Goal: Task Accomplishment & Management: Use online tool/utility

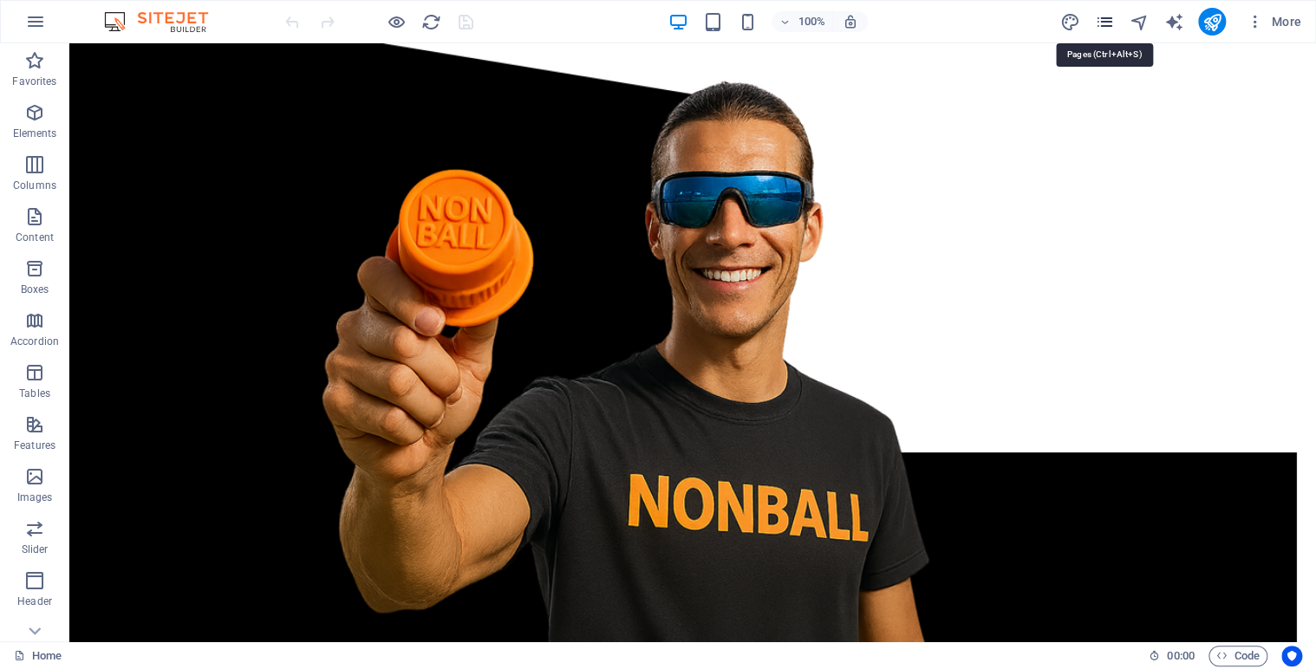
click at [1104, 23] on icon "pages" at bounding box center [1104, 22] width 20 height 20
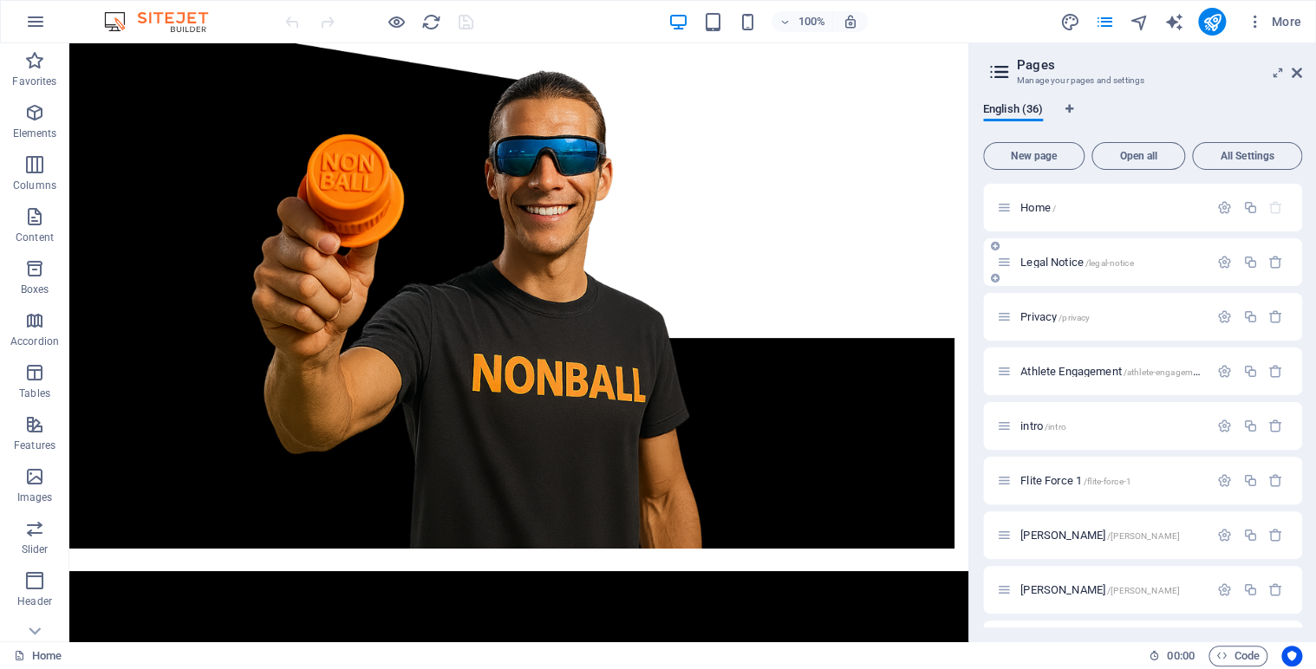
drag, startPoint x: 1297, startPoint y: 217, endPoint x: 1297, endPoint y: 242, distance: 25.1
drag, startPoint x: 1297, startPoint y: 240, endPoint x: 1301, endPoint y: 283, distance: 42.7
click at [1301, 283] on div "English (36) New page Open all All Settings Home / Legal Notice /legal-notice P…" at bounding box center [1142, 364] width 347 height 553
click at [1297, 610] on div "[PERSON_NAME] /[PERSON_NAME]" at bounding box center [1142, 590] width 319 height 48
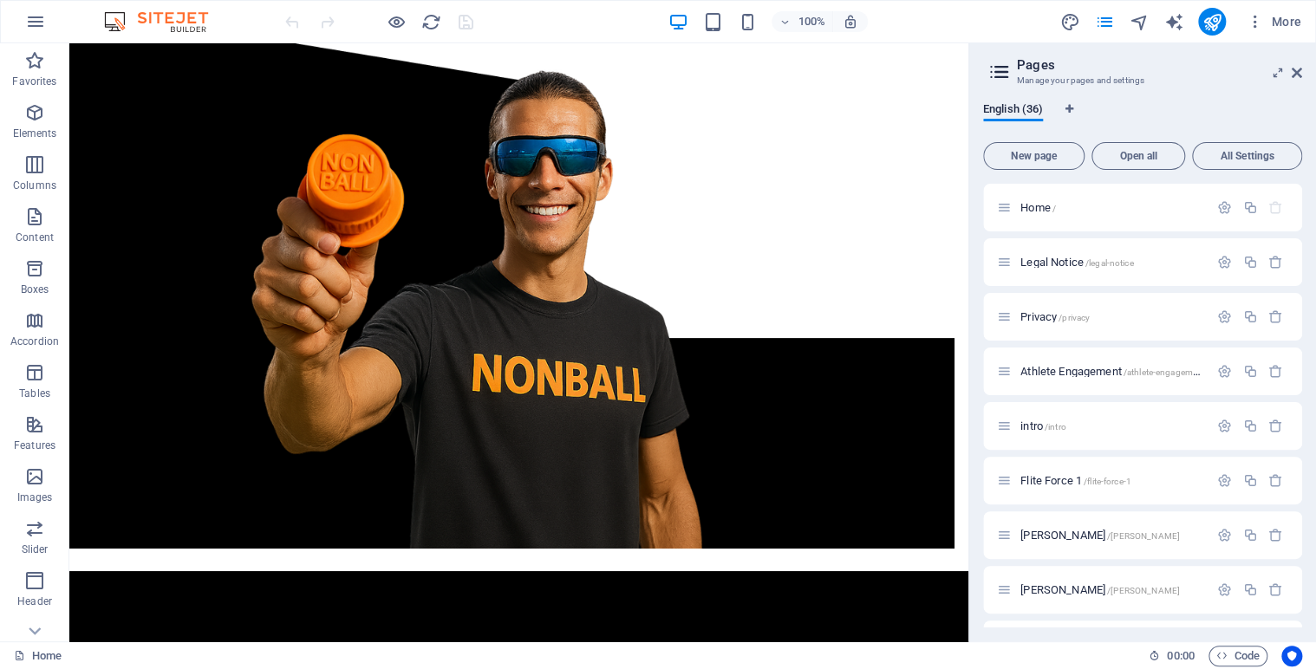
drag, startPoint x: 1297, startPoint y: 610, endPoint x: 1321, endPoint y: 400, distance: 211.2
click at [1315, 400] on html "NONBALL SPORTS™ Home Favorites Elements Columns Content Boxes Accordion Tables …" at bounding box center [658, 334] width 1316 height 669
click at [1047, 204] on span "Home /" at bounding box center [1038, 207] width 36 height 13
click at [1032, 211] on span "Home /" at bounding box center [1038, 207] width 36 height 13
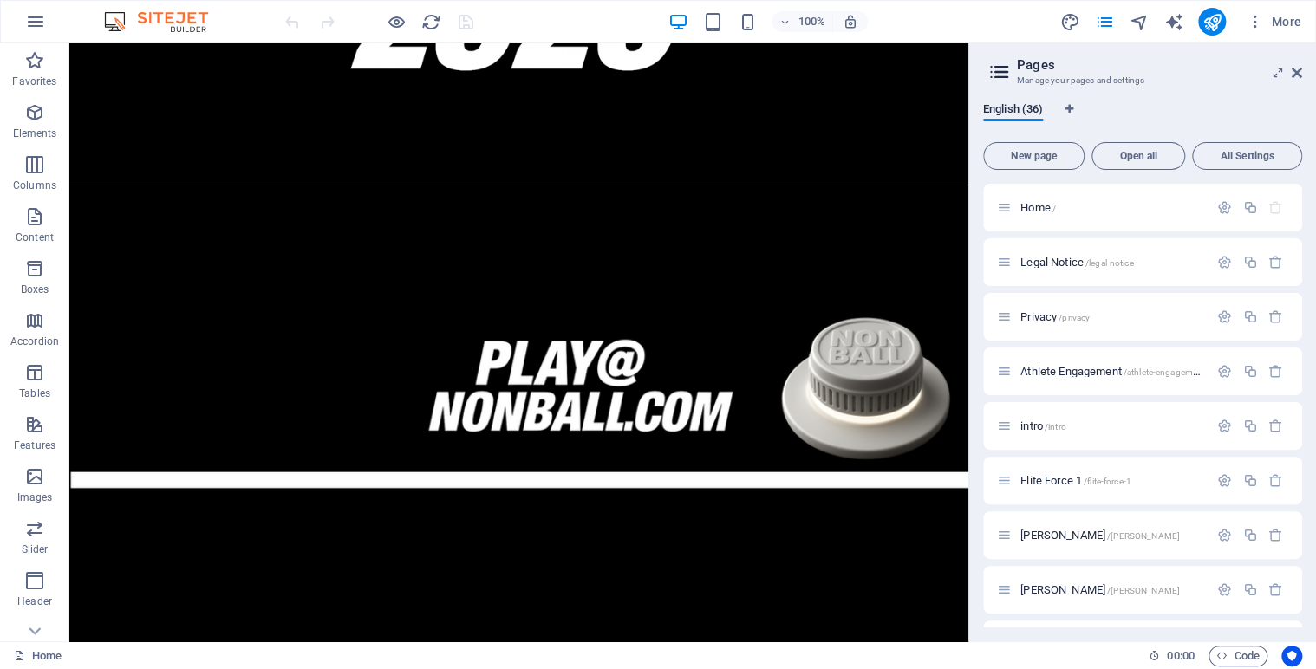
scroll to position [884, 0]
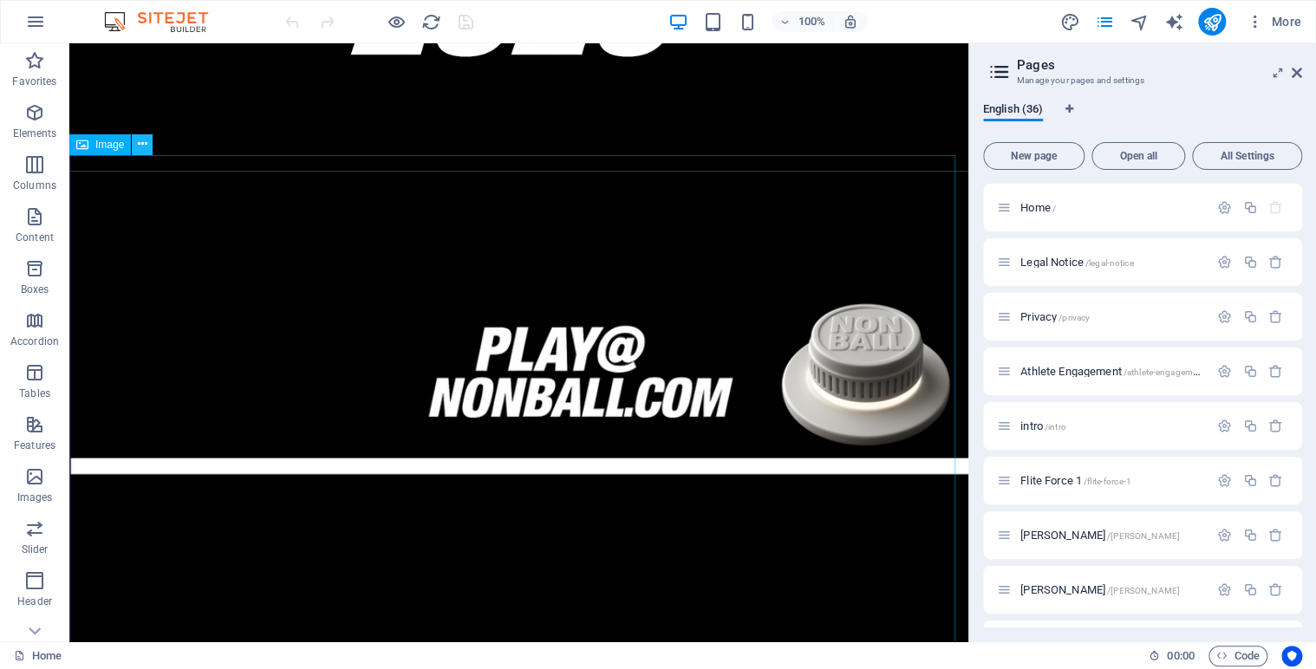
click at [146, 141] on icon at bounding box center [143, 144] width 10 height 18
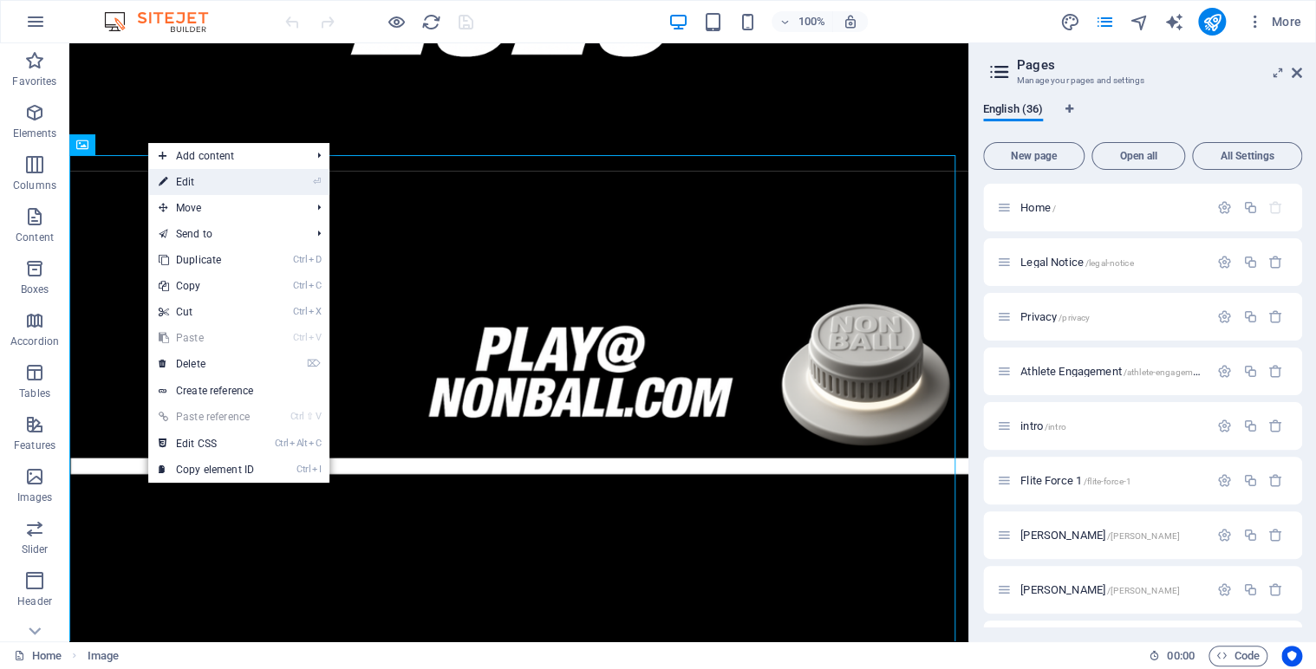
click at [191, 183] on link "⏎ Edit" at bounding box center [206, 182] width 116 height 26
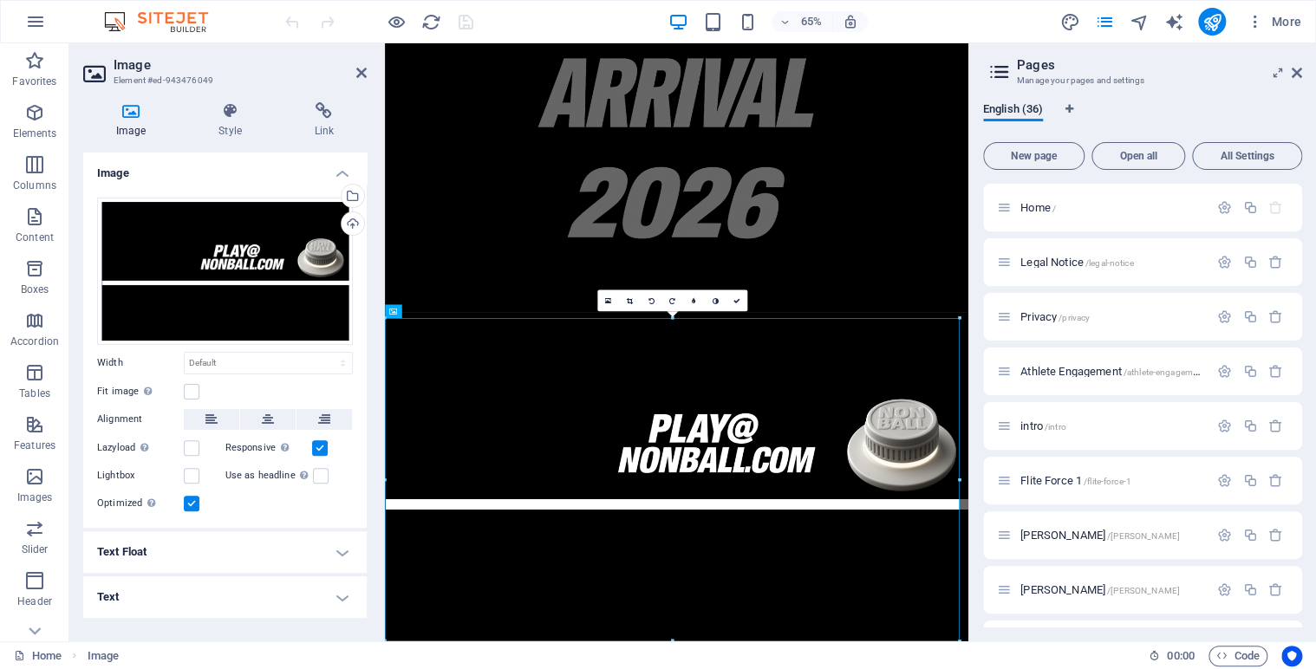
scroll to position [570, 0]
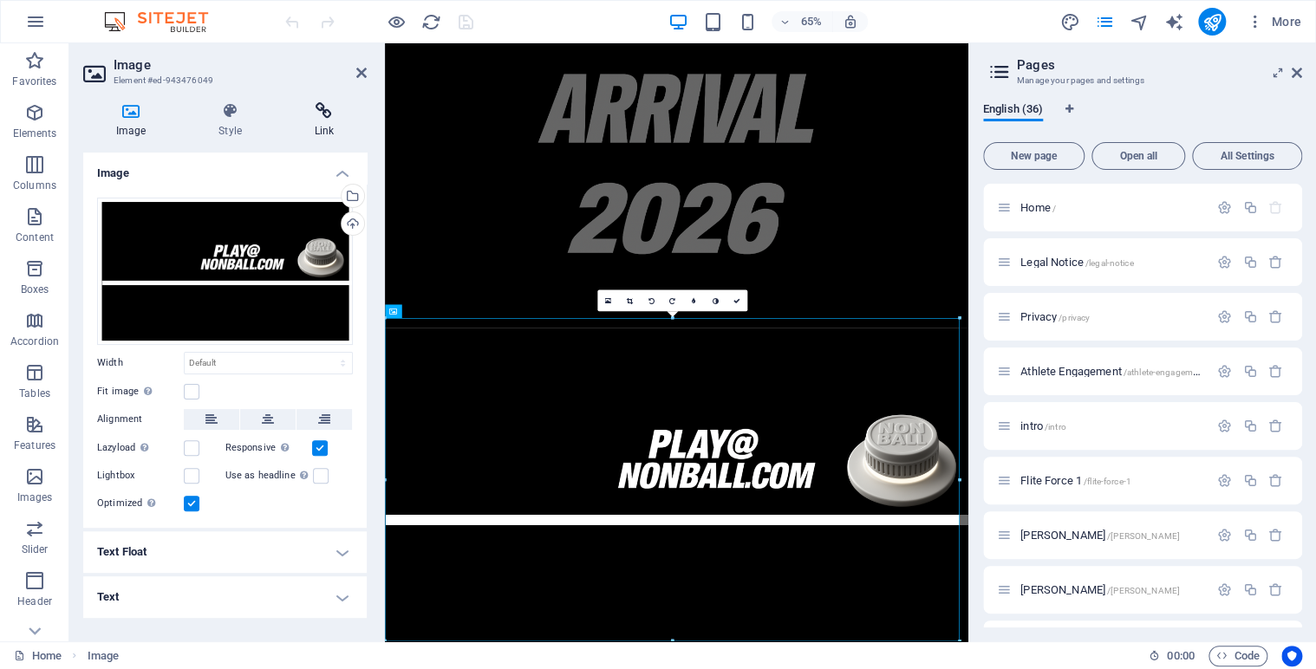
click at [325, 127] on h4 "Link" at bounding box center [324, 120] width 85 height 36
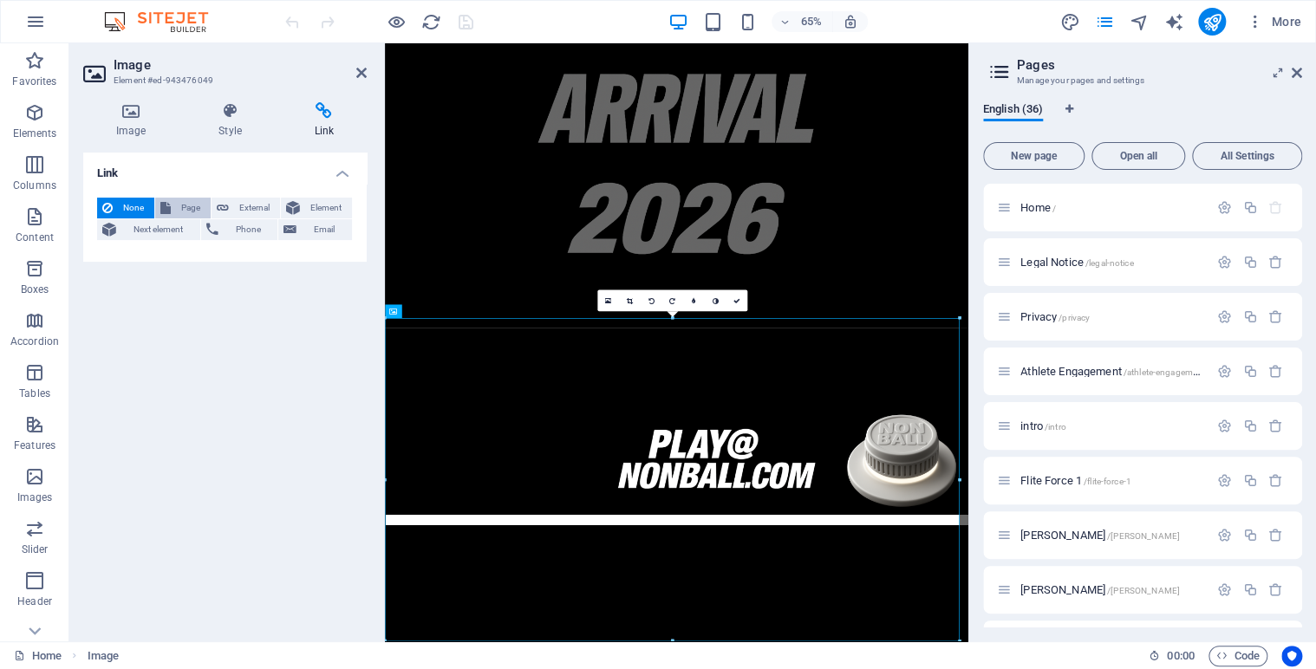
click at [180, 205] on span "Page" at bounding box center [190, 208] width 29 height 21
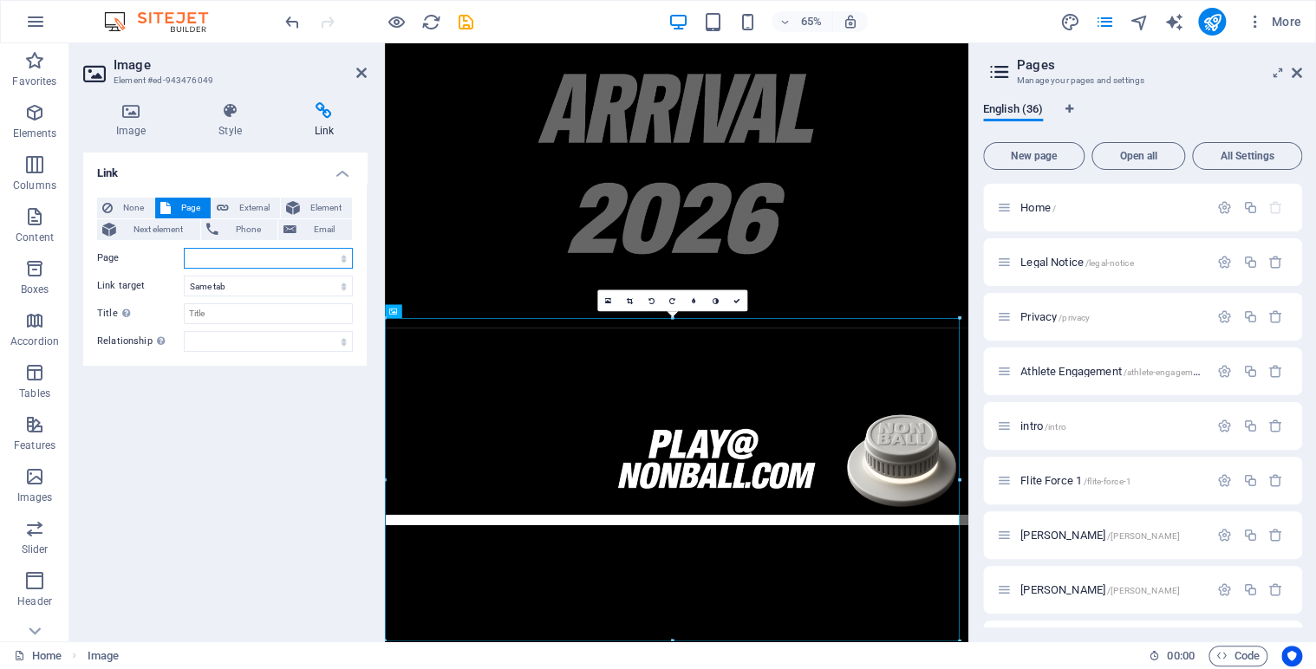
click at [340, 259] on select "Home Legal Notice Privacy Athlete Engagement intro Flite Force 1 [PERSON_NAME] …" at bounding box center [268, 258] width 169 height 21
select select "35"
click at [184, 248] on select "Home Legal Notice Privacy Athlete Engagement intro Flite Force 1 [PERSON_NAME] …" at bounding box center [268, 258] width 169 height 21
click at [257, 507] on div "Link None Page External Element Next element Phone Email Page Home Legal Notice…" at bounding box center [224, 390] width 283 height 475
click at [741, 303] on link at bounding box center [737, 301] width 22 height 22
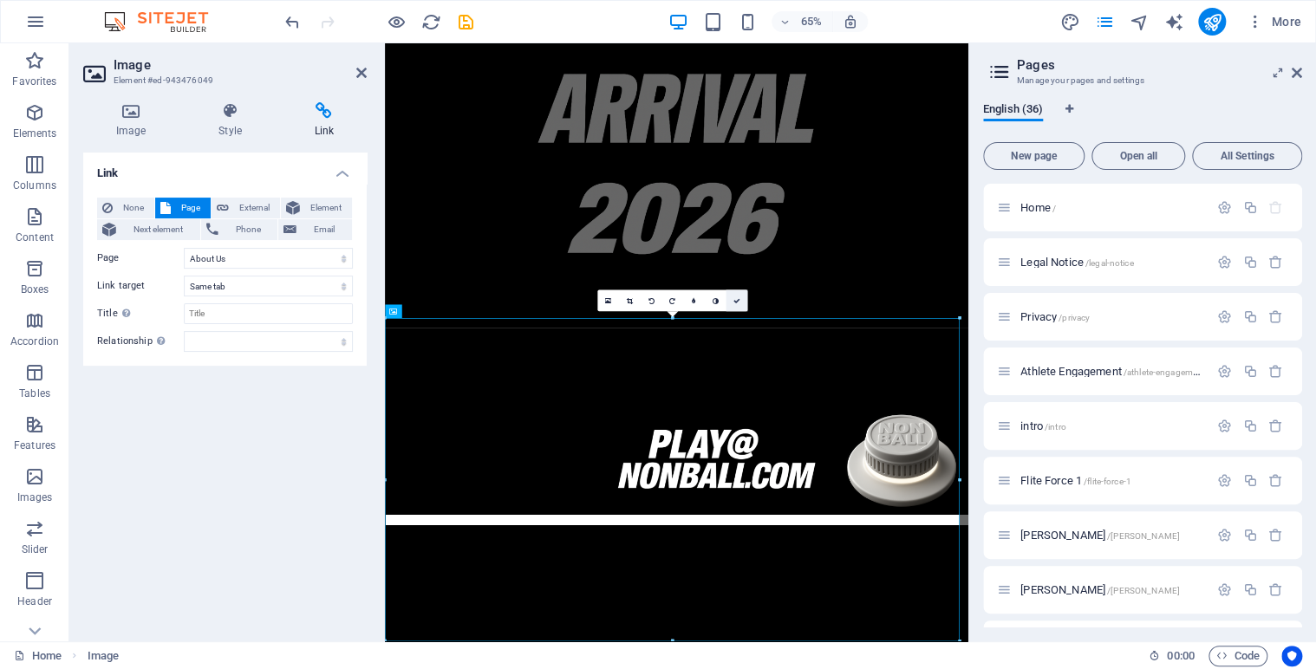
scroll to position [884, 0]
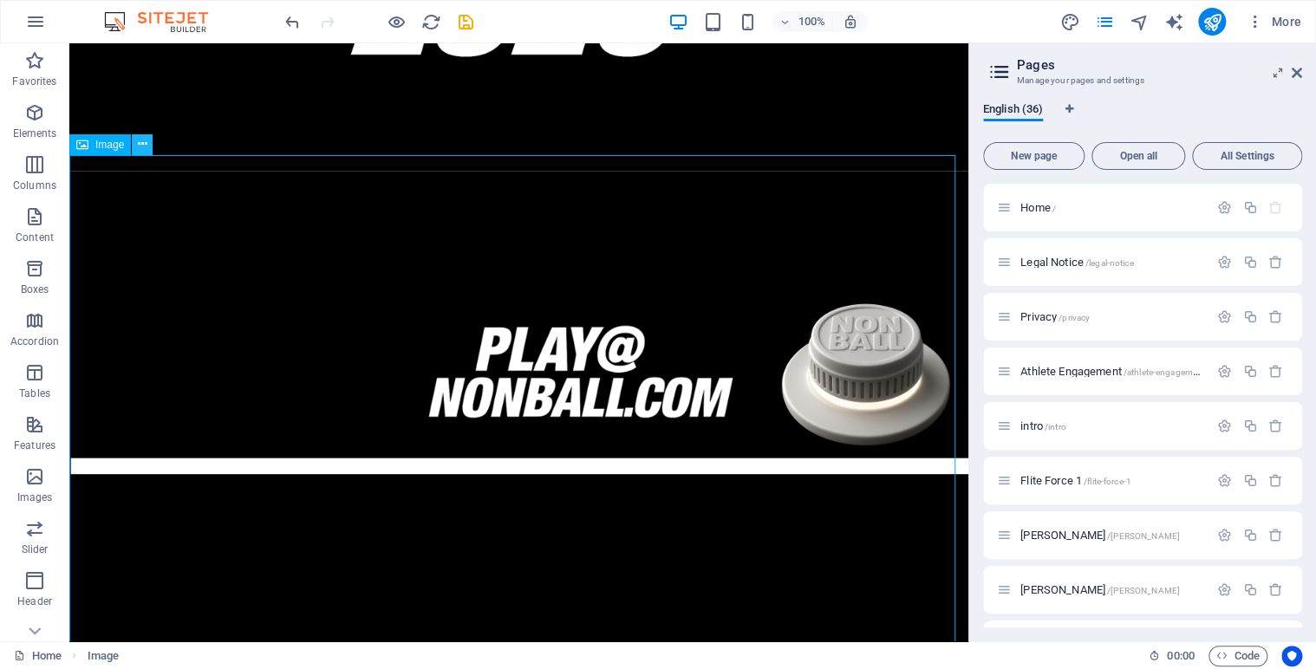
click at [143, 138] on icon at bounding box center [143, 144] width 10 height 18
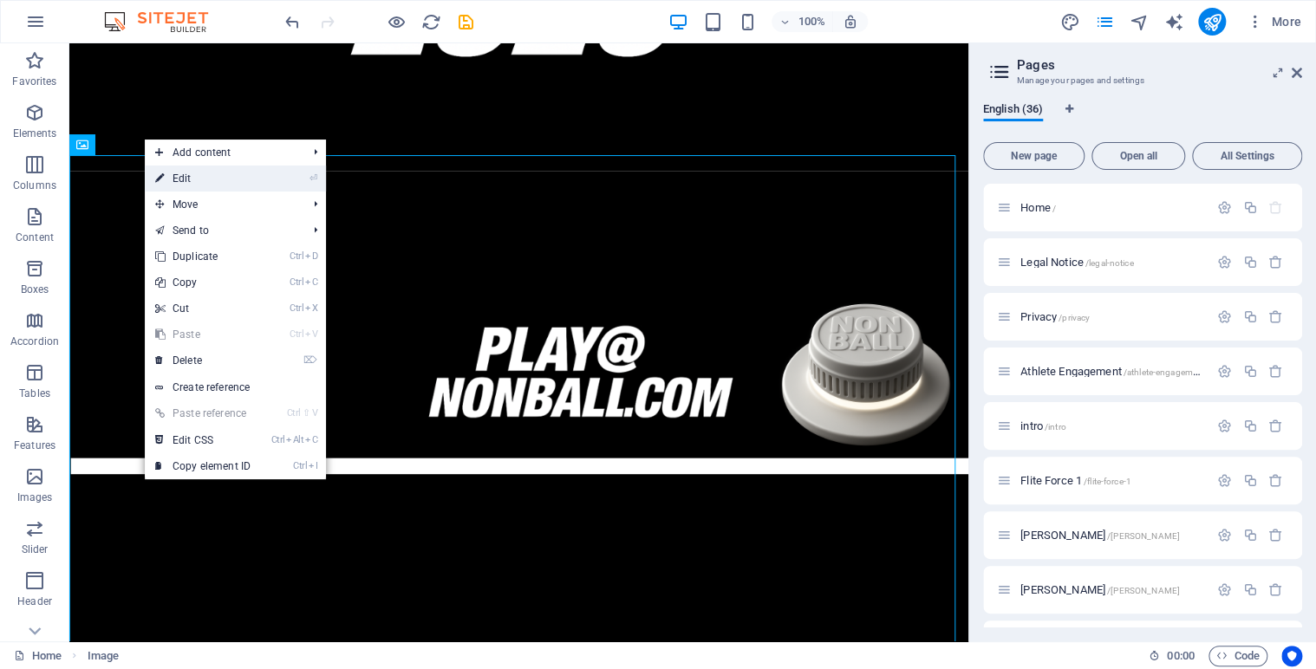
click at [172, 175] on link "⏎ Edit" at bounding box center [203, 179] width 116 height 26
select select "35"
select select
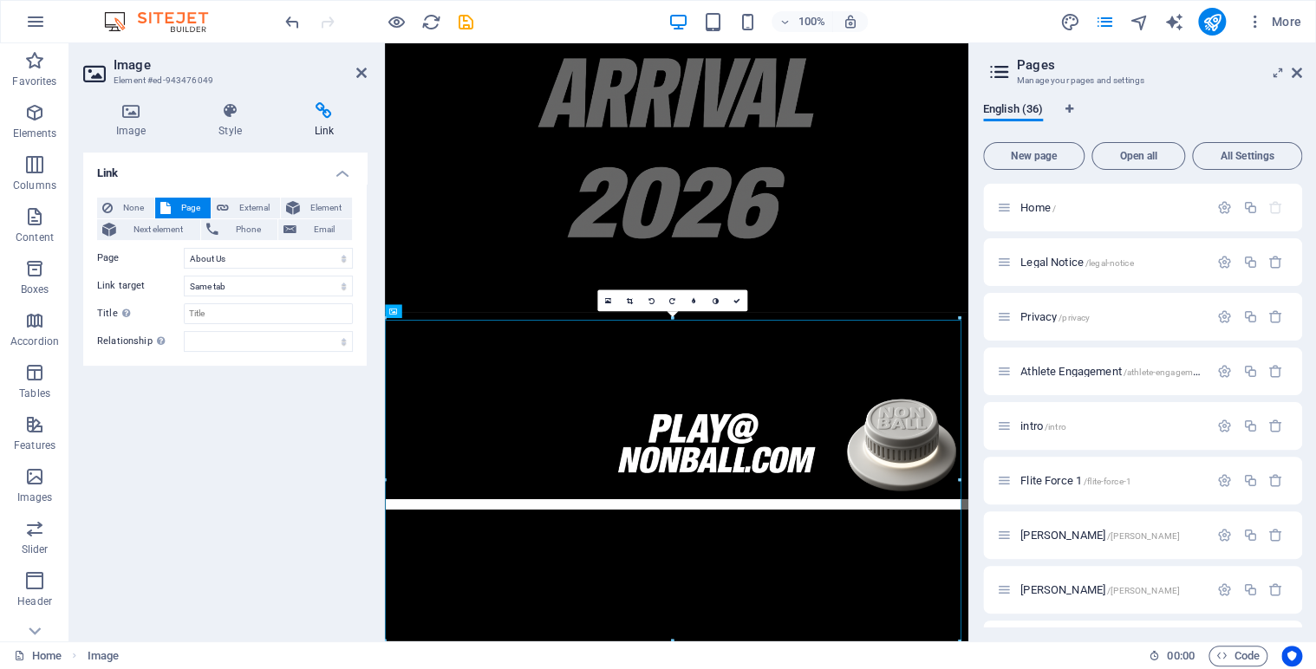
scroll to position [570, 0]
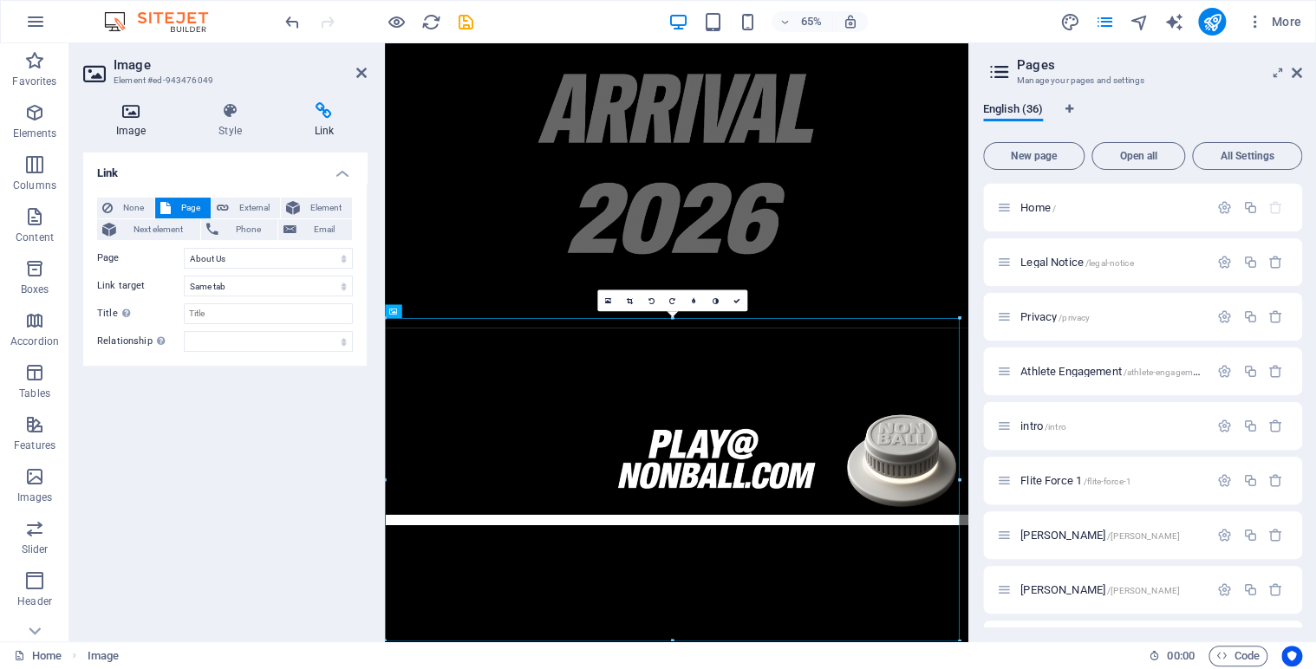
click at [134, 122] on h4 "Image" at bounding box center [134, 120] width 102 height 36
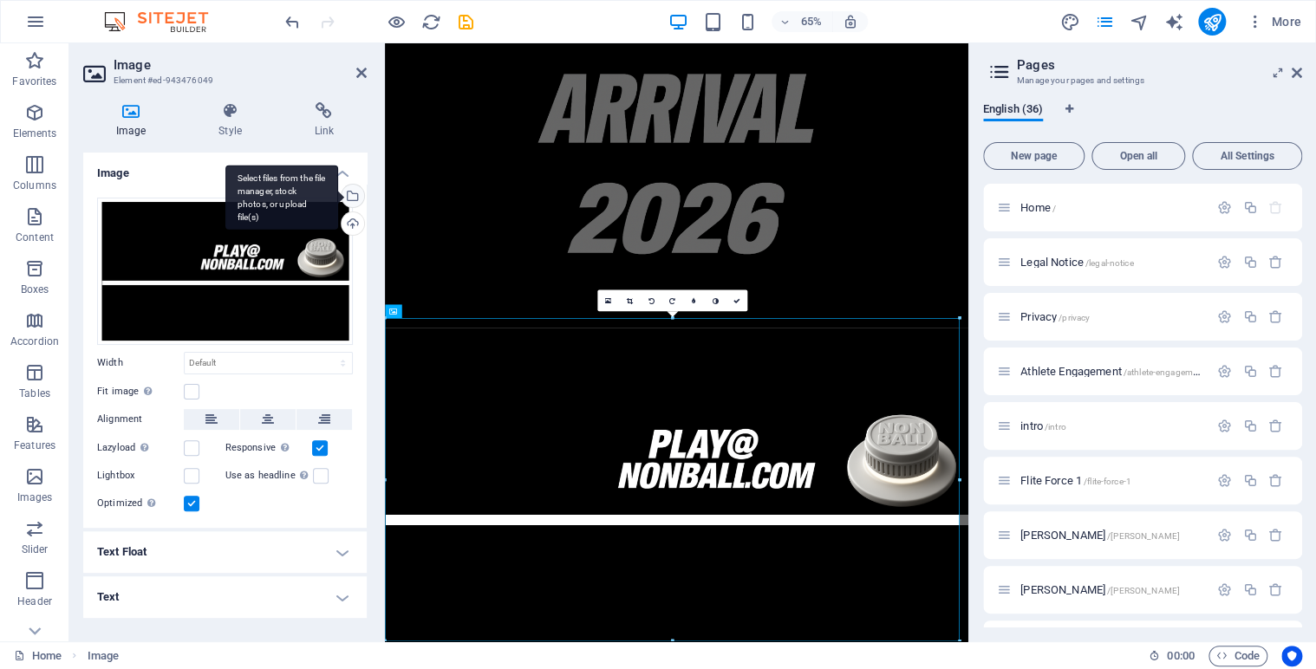
click at [338, 196] on div "Select files from the file manager, stock photos, or upload file(s)" at bounding box center [281, 197] width 113 height 65
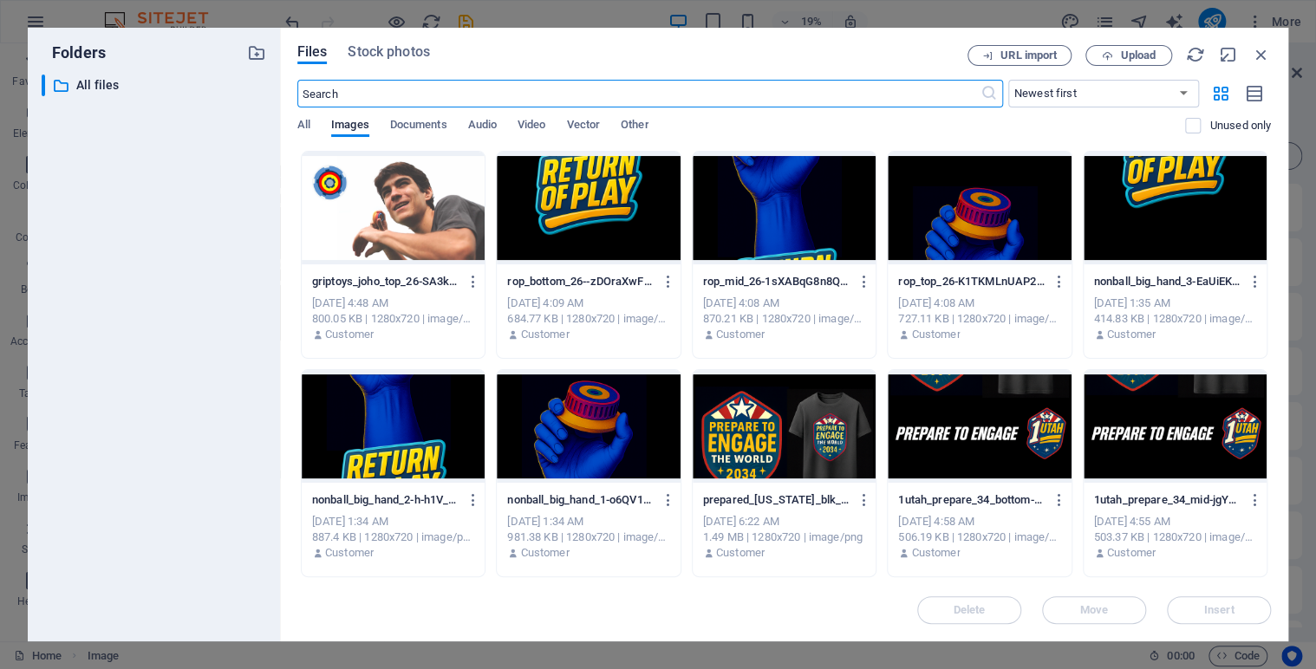
scroll to position [0, 0]
drag, startPoint x: 1265, startPoint y: 226, endPoint x: 1272, endPoint y: 277, distance: 50.8
click at [1272, 277] on div "Files Stock photos URL import Upload ​ Newest first Oldest first Name (A-Z) Nam…" at bounding box center [784, 335] width 1008 height 614
drag, startPoint x: 1270, startPoint y: 258, endPoint x: 1270, endPoint y: 319, distance: 60.7
click at [1270, 319] on div "Files Stock photos URL import Upload ​ Newest first Oldest first Name (A-Z) Nam…" at bounding box center [784, 335] width 1008 height 614
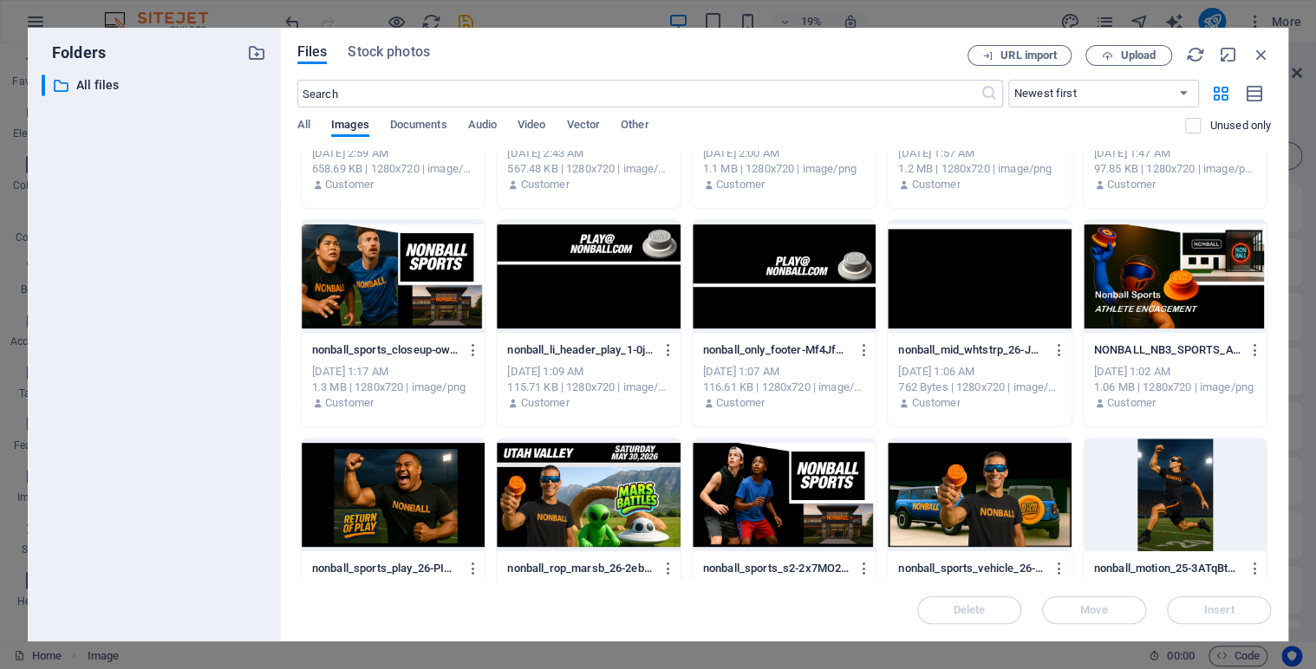
scroll to position [3230, 0]
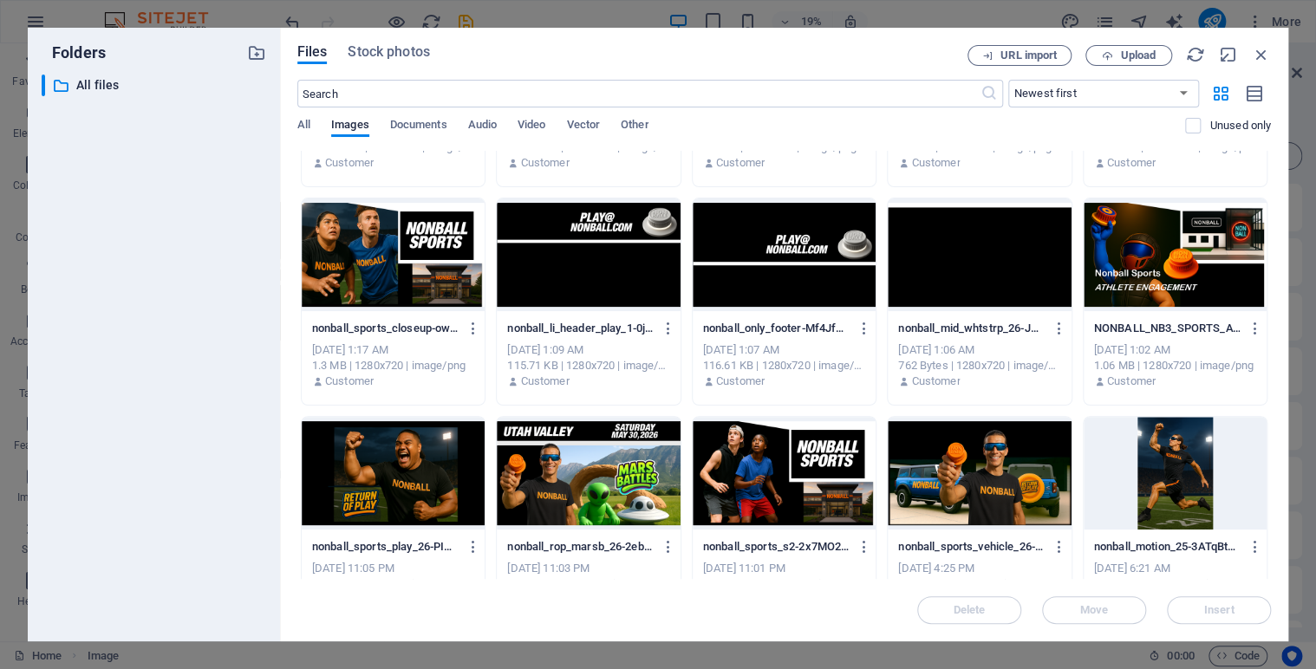
click at [791, 251] on div at bounding box center [784, 255] width 183 height 113
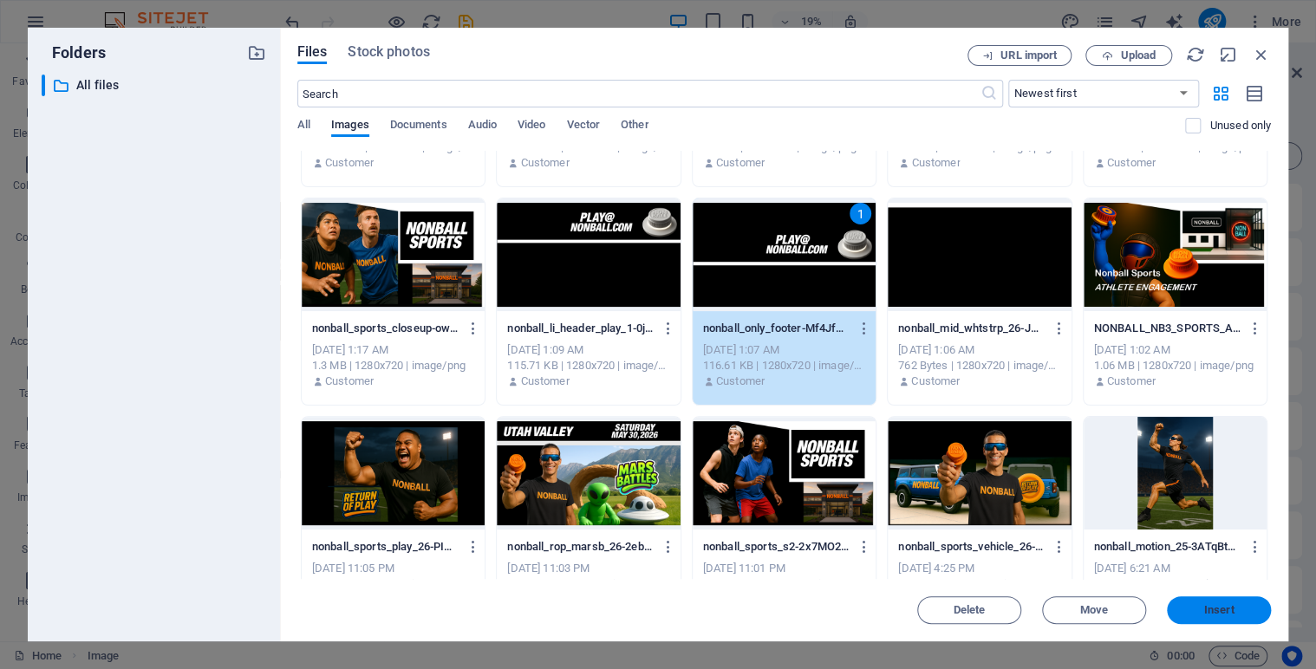
click at [1210, 606] on span "Insert" at bounding box center [1219, 610] width 30 height 10
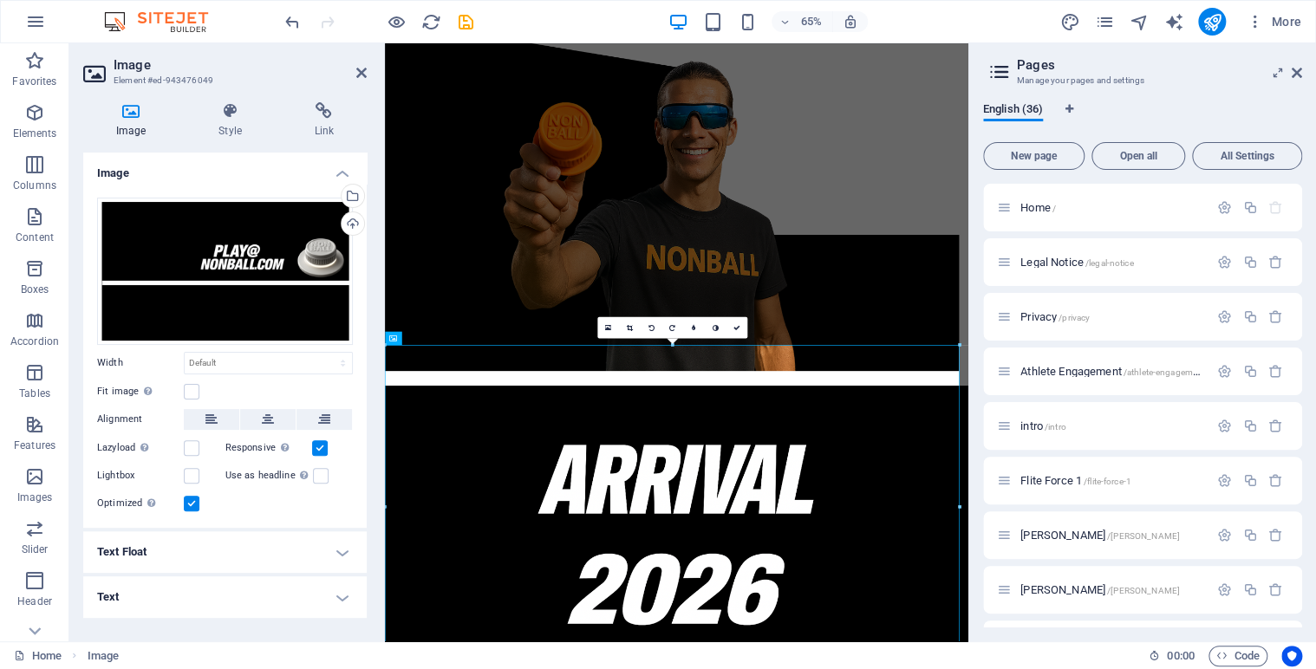
scroll to position [529, 0]
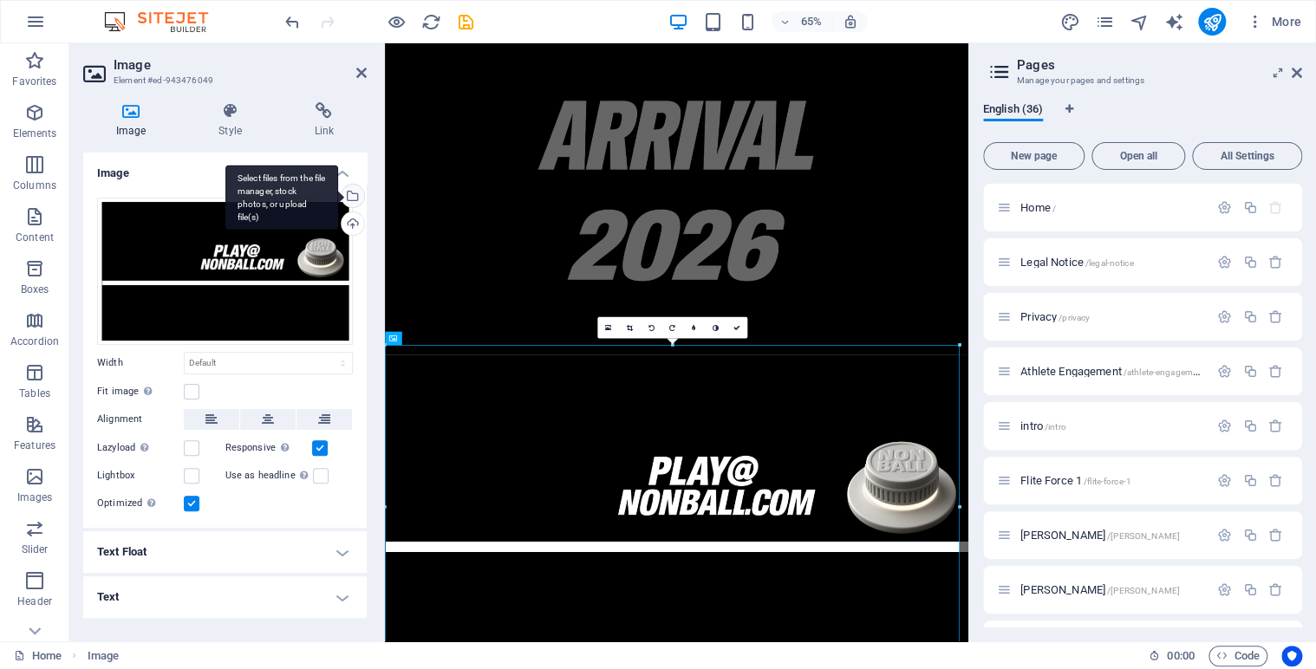
click at [348, 187] on div "Select files from the file manager, stock photos, or upload file(s)" at bounding box center [351, 198] width 26 height 26
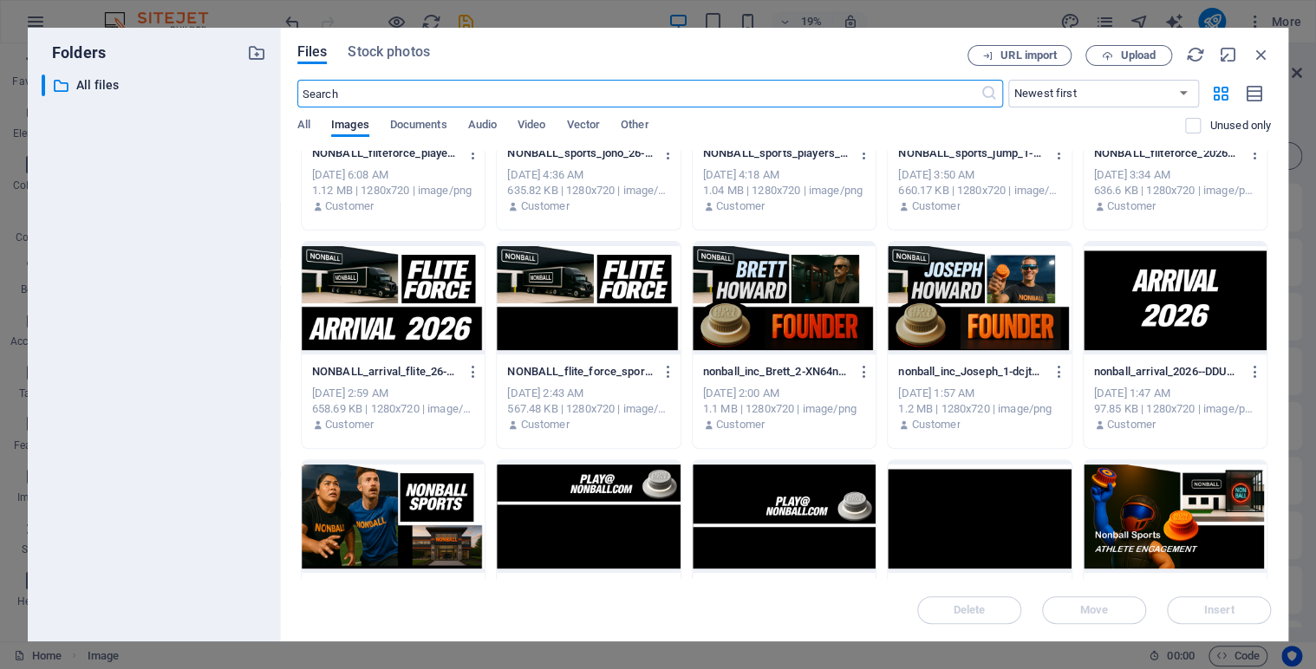
scroll to position [2990, 0]
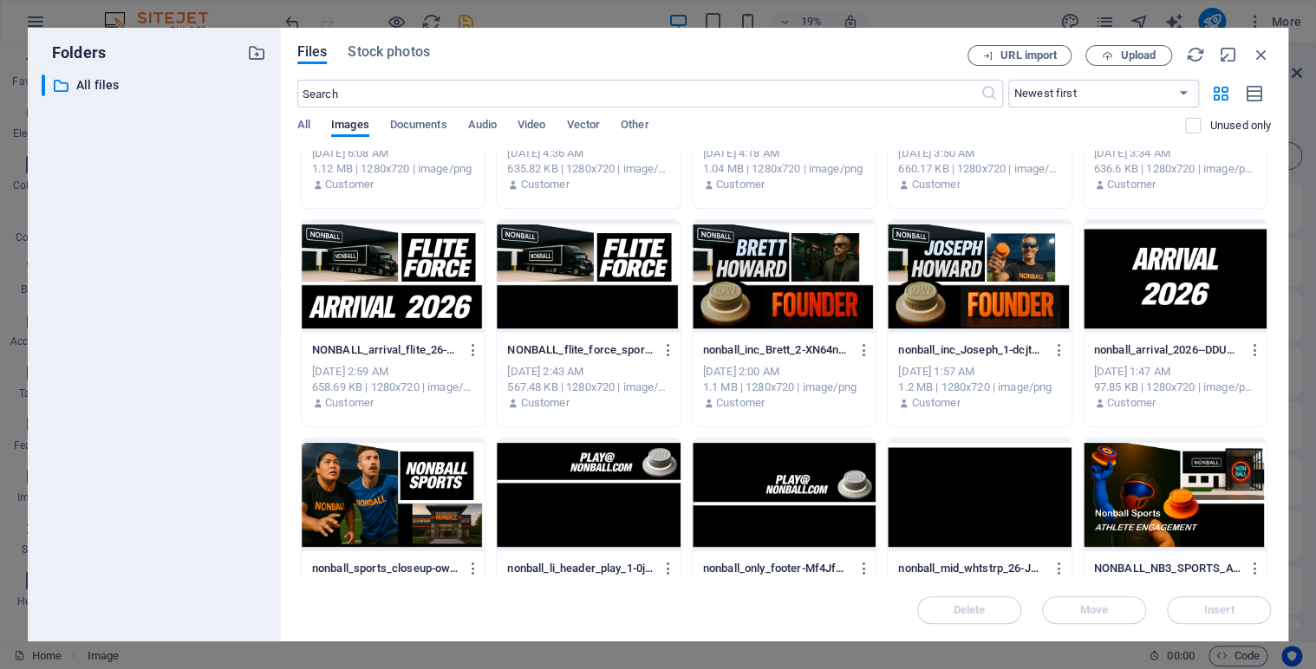
click at [826, 497] on div at bounding box center [784, 495] width 183 height 113
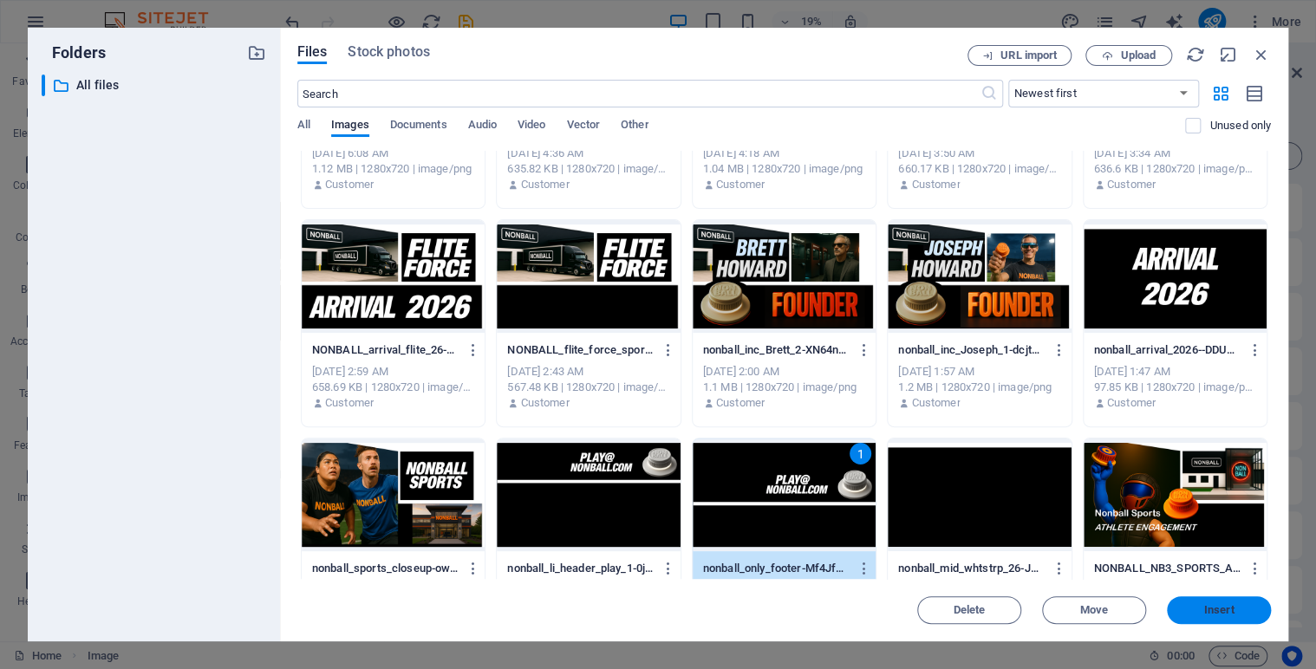
click at [1218, 606] on span "Insert" at bounding box center [1219, 610] width 30 height 10
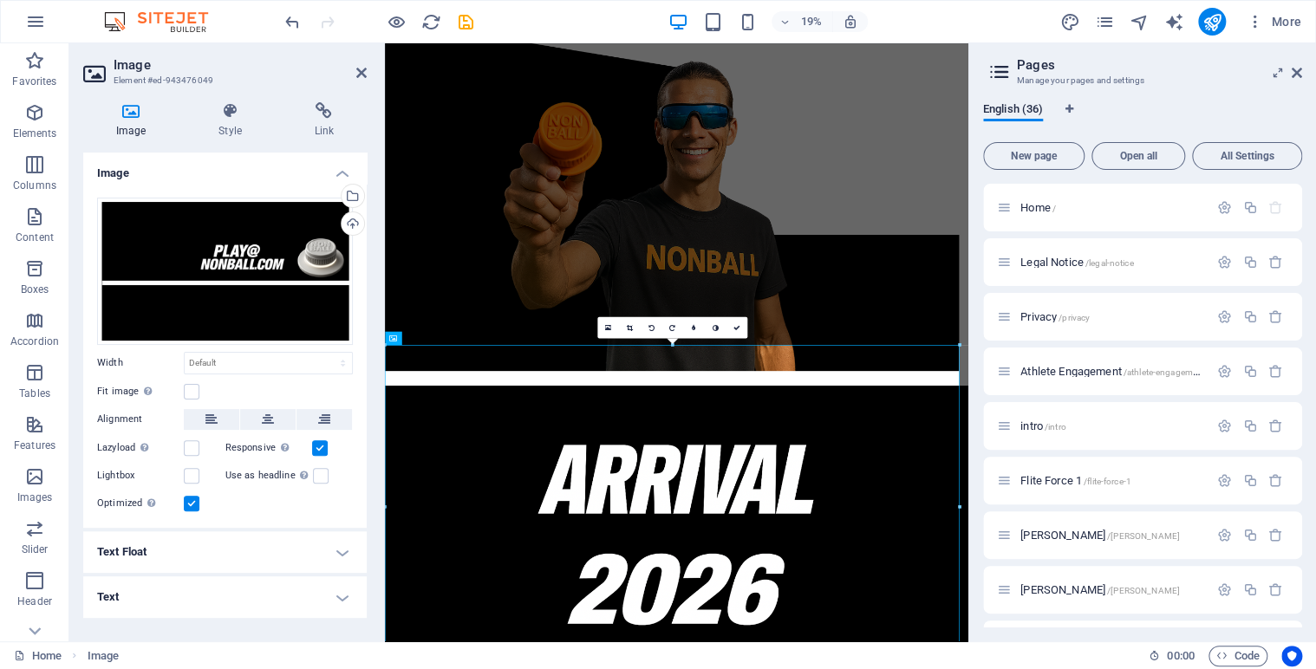
scroll to position [529, 0]
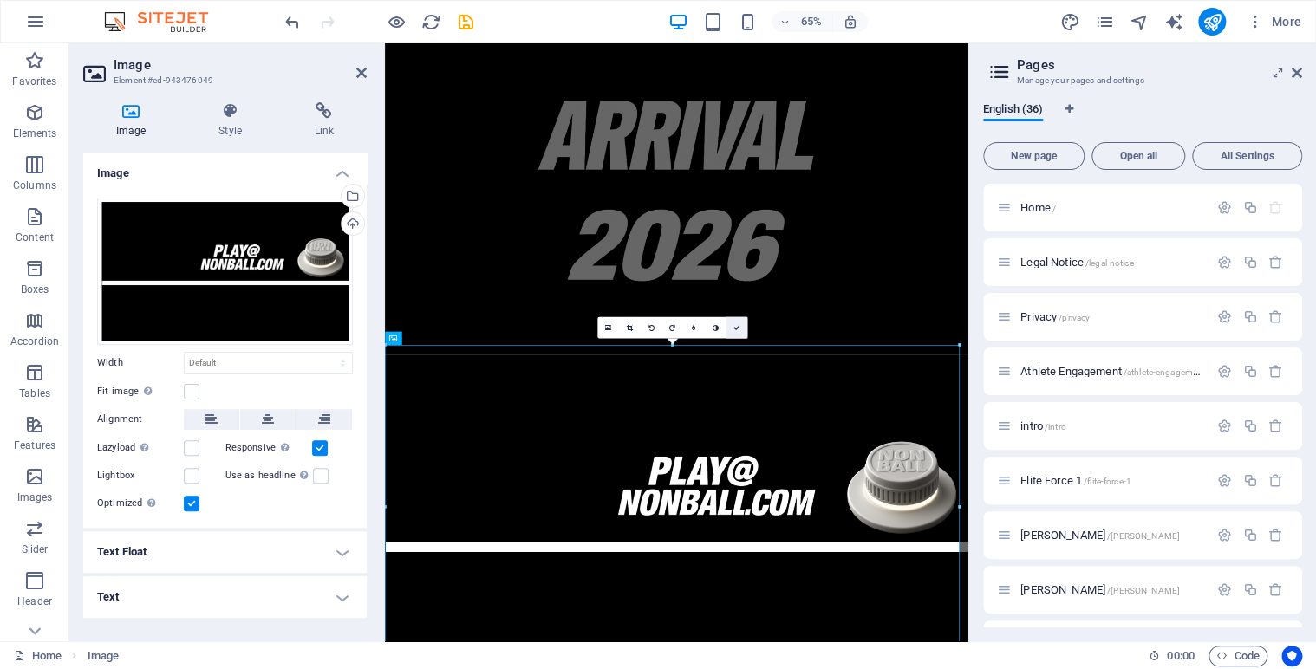
click at [740, 329] on link at bounding box center [737, 328] width 22 height 22
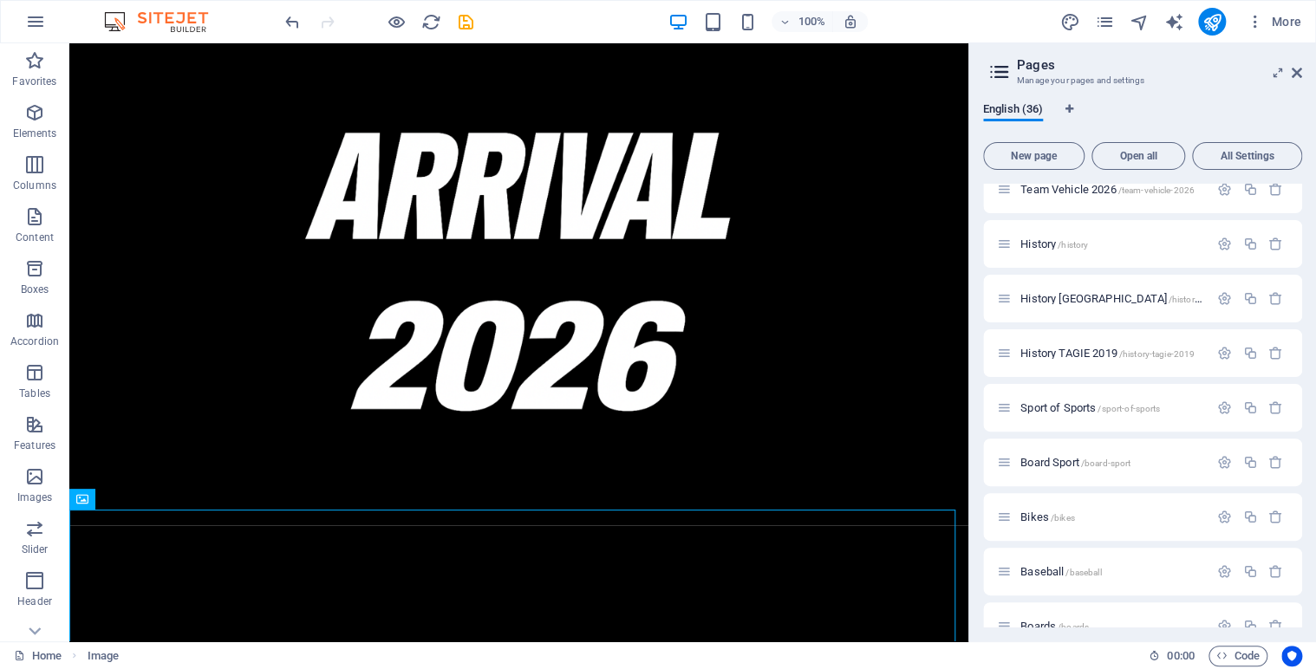
scroll to position [1522, 0]
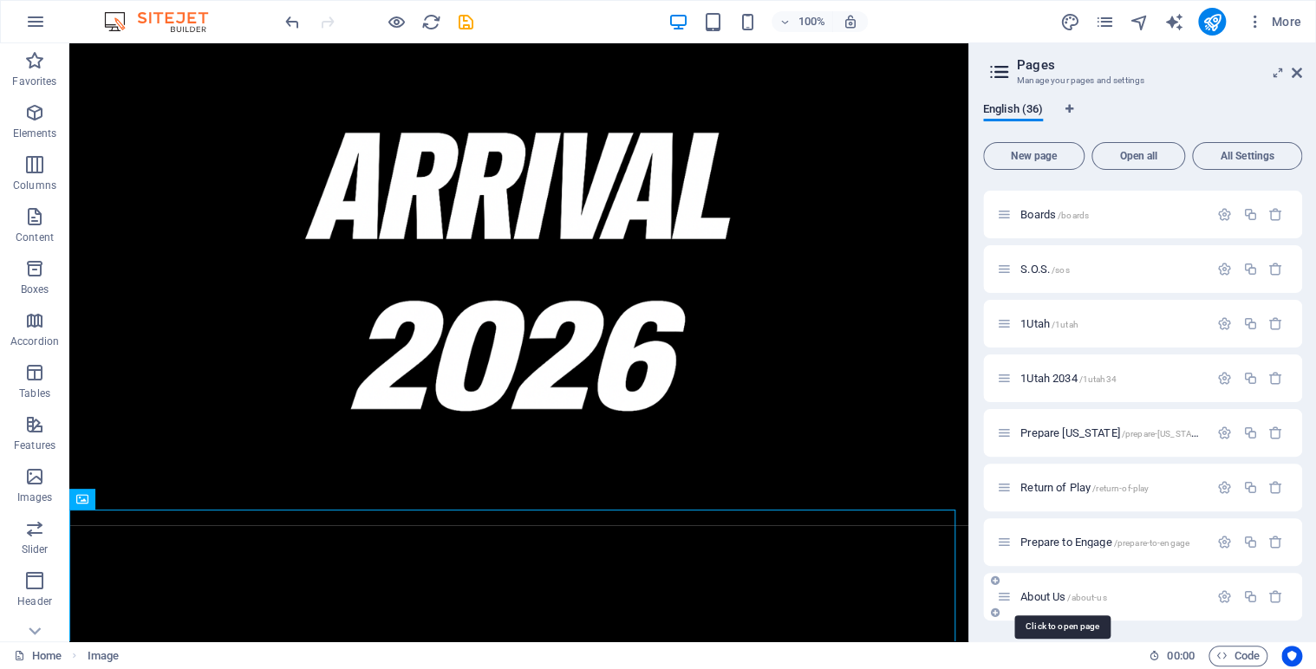
click at [1056, 596] on span "About Us /about-us" at bounding box center [1063, 596] width 86 height 13
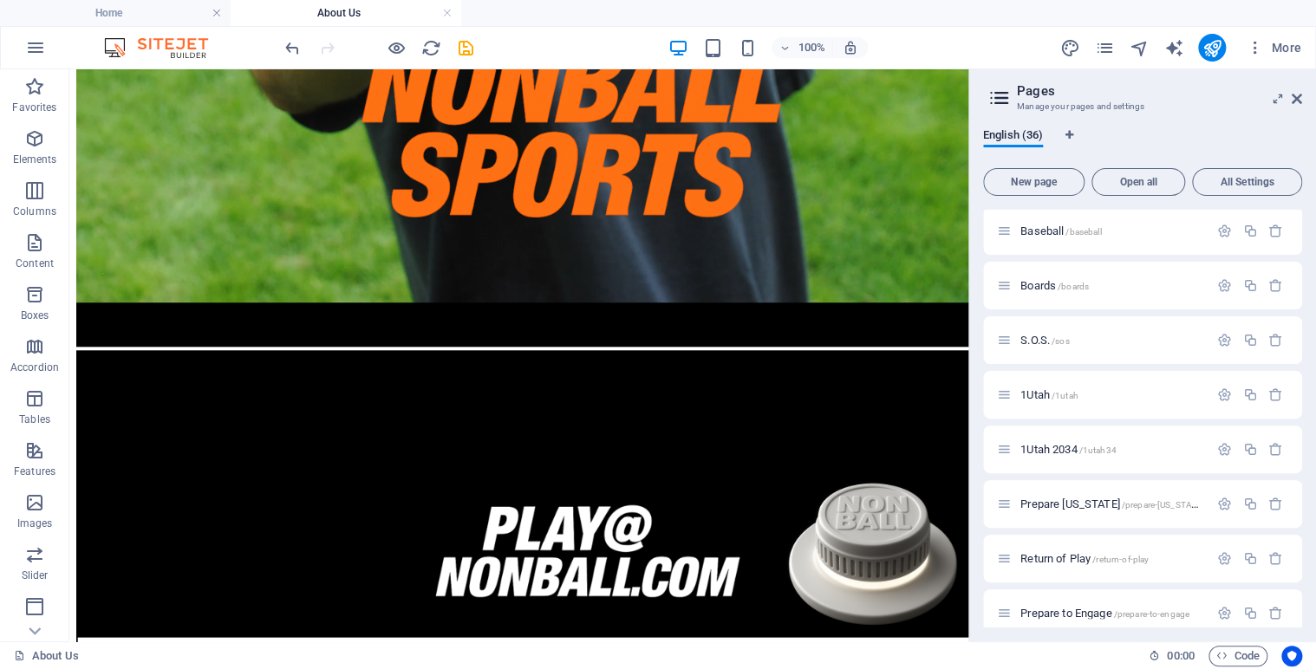
scroll to position [922, 0]
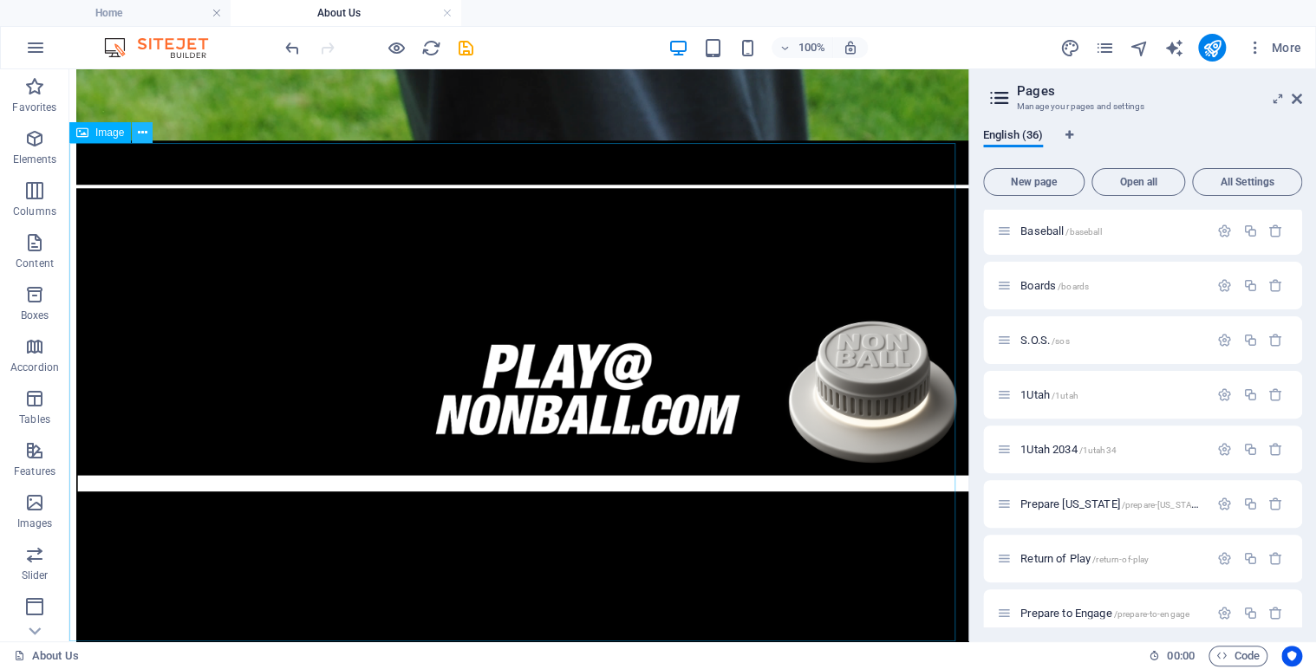
click at [146, 130] on icon at bounding box center [143, 133] width 10 height 18
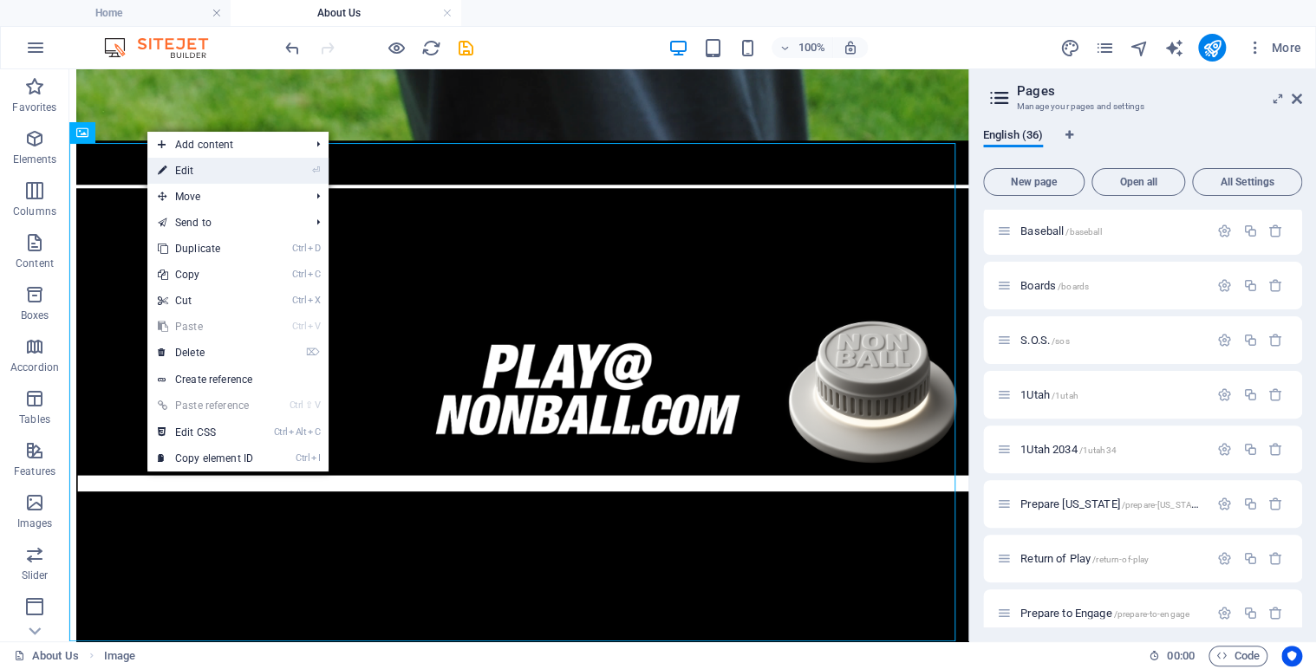
click at [189, 170] on link "⏎ Edit" at bounding box center [205, 171] width 116 height 26
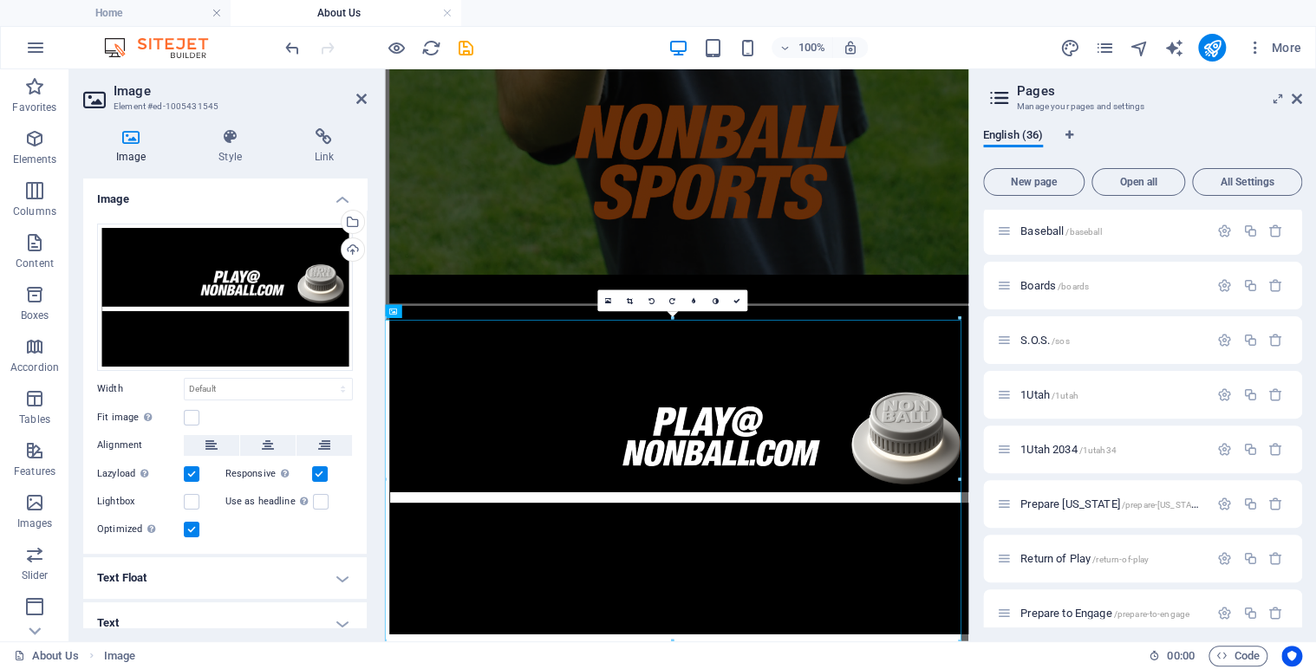
scroll to position [610, 0]
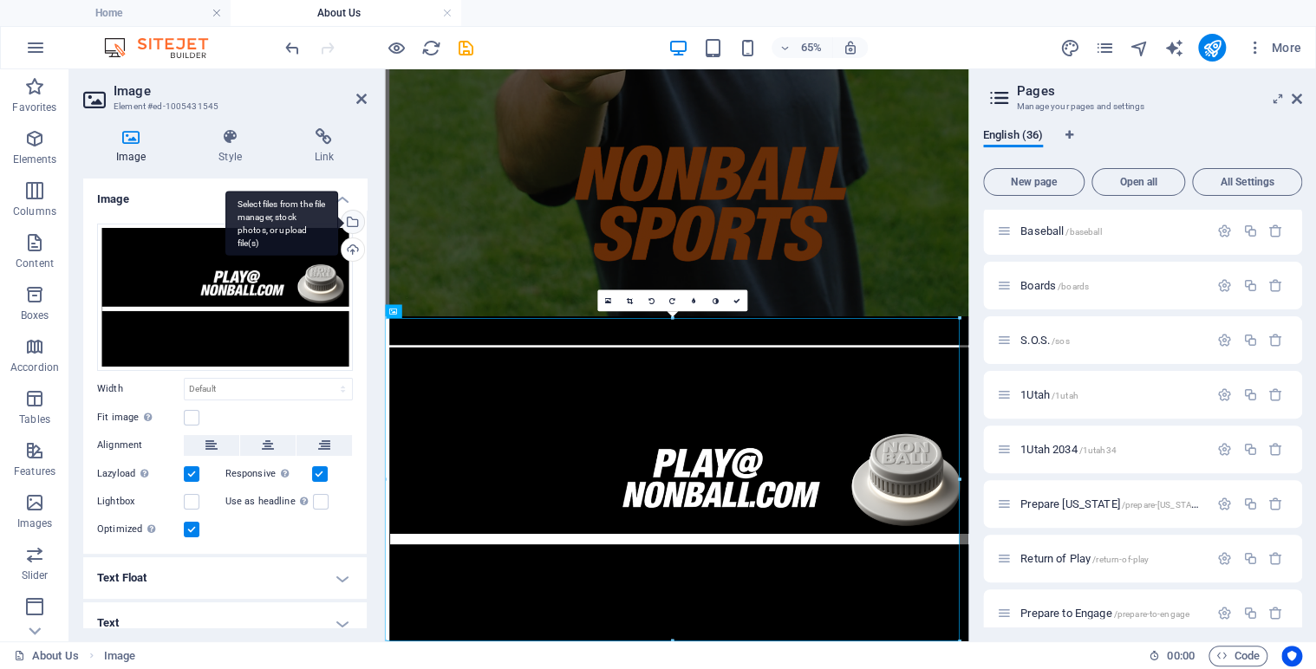
click at [348, 224] on div "Select files from the file manager, stock photos, or upload file(s)" at bounding box center [351, 224] width 26 height 26
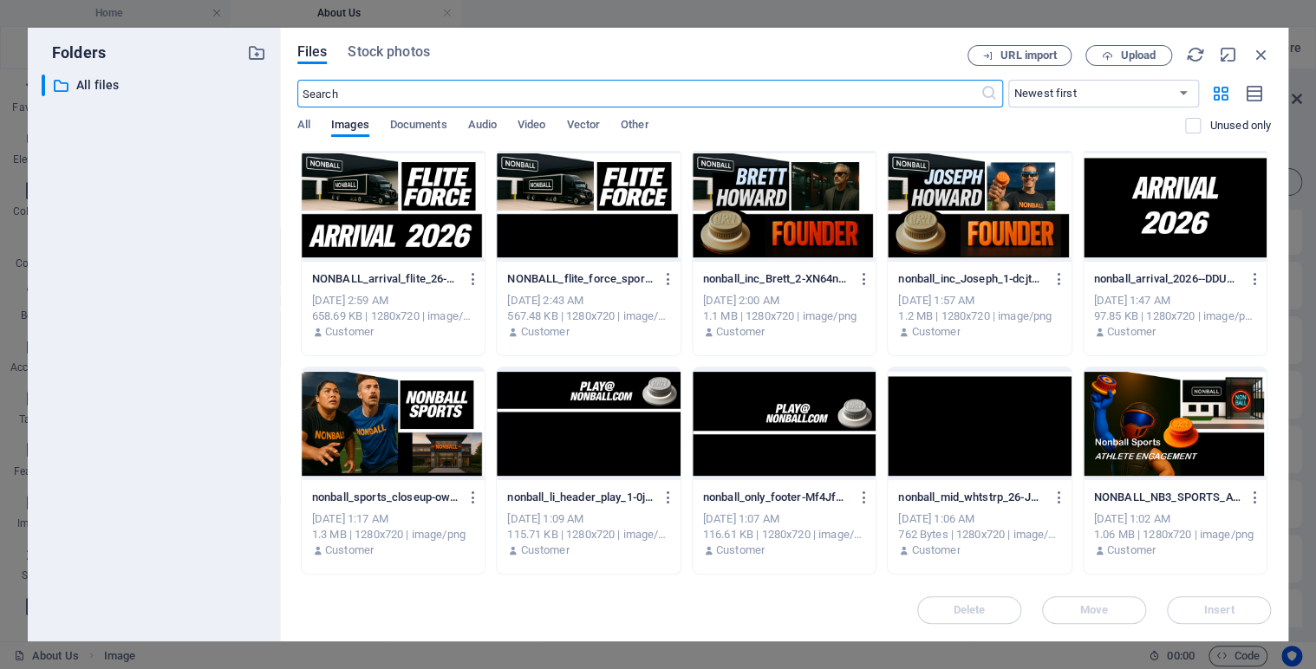
scroll to position [3074, 0]
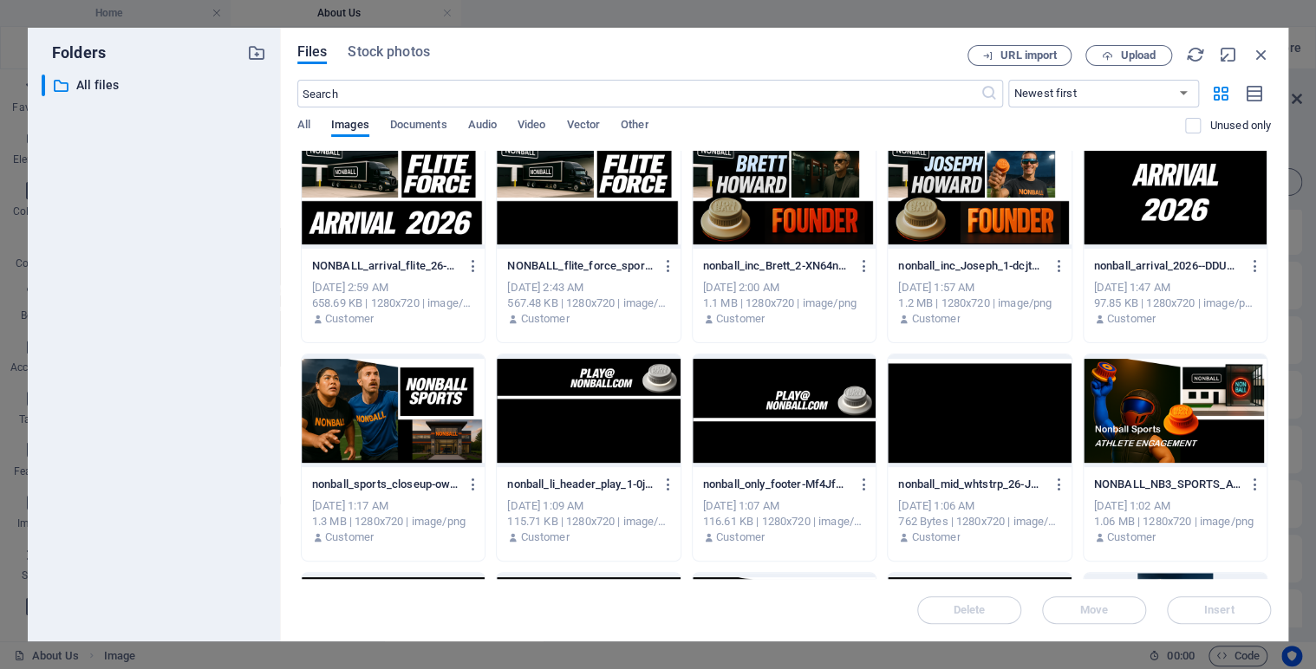
click at [725, 387] on div at bounding box center [784, 411] width 183 height 113
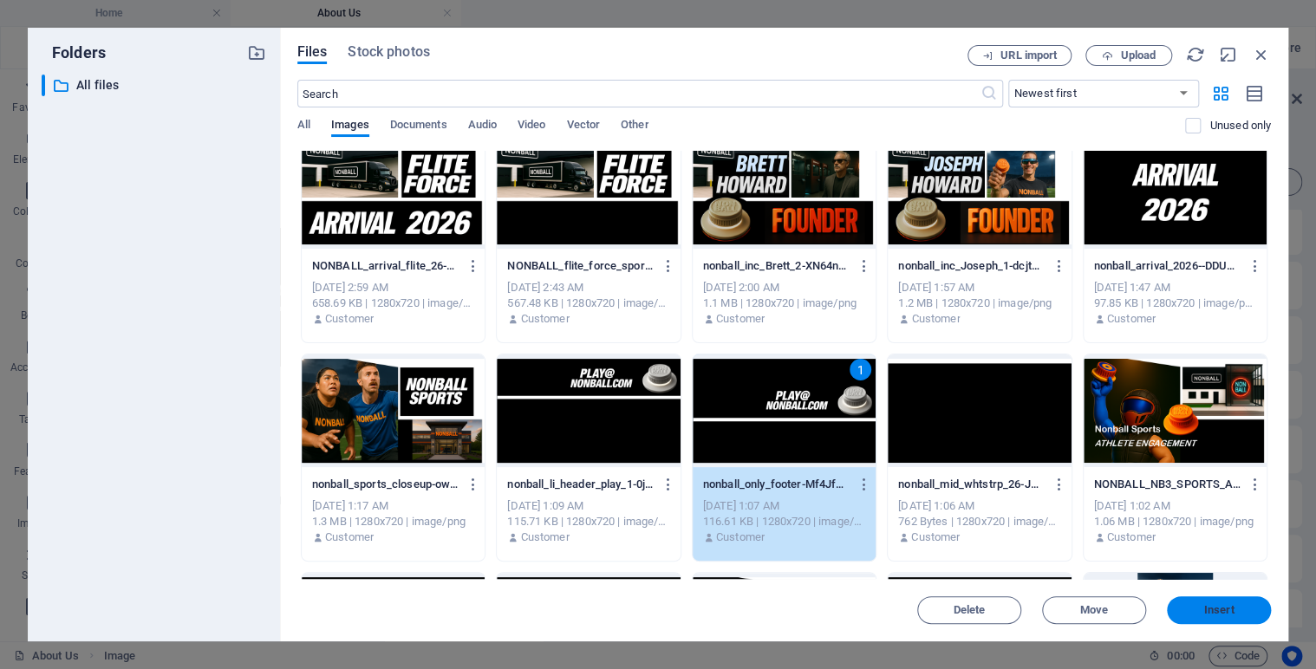
click at [1198, 607] on span "Insert" at bounding box center [1219, 610] width 90 height 10
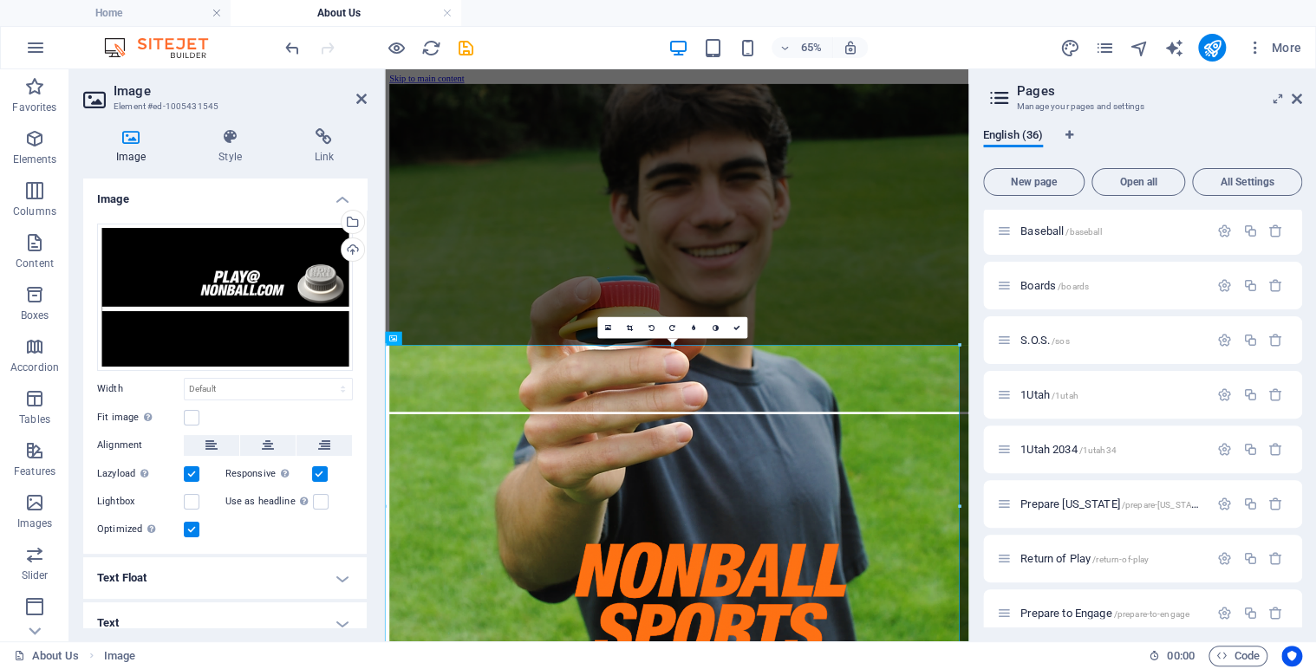
scroll to position [569, 0]
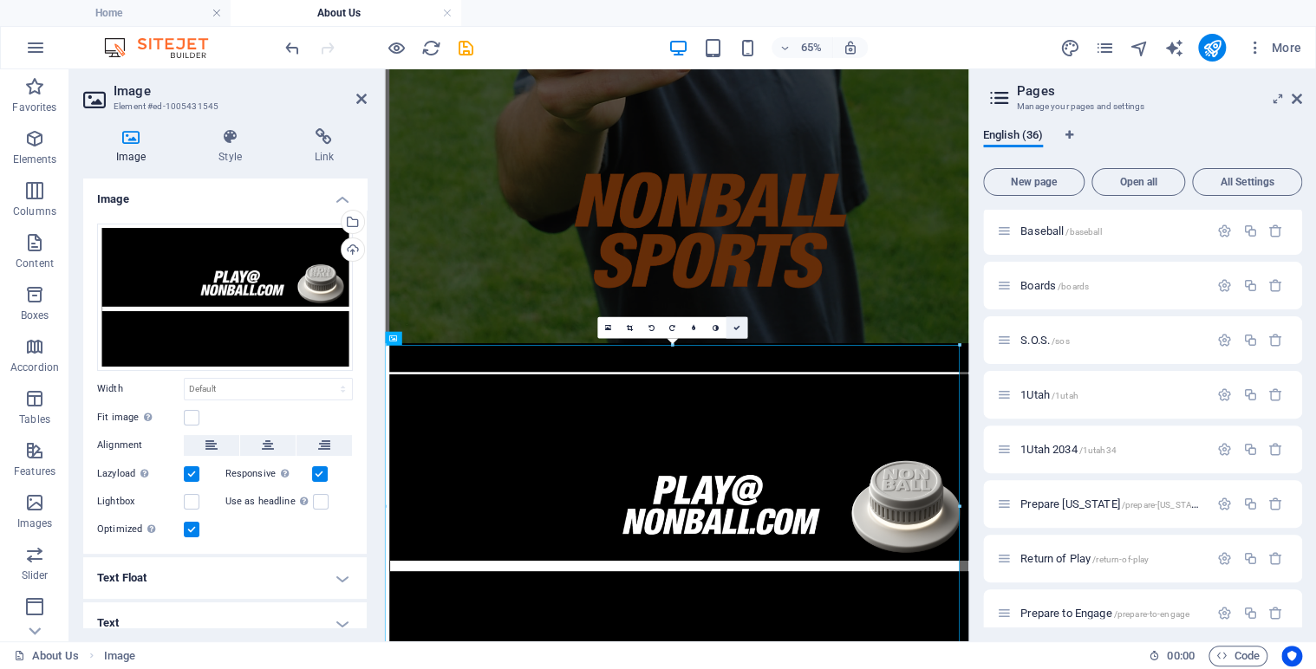
click at [736, 329] on icon at bounding box center [735, 327] width 7 height 7
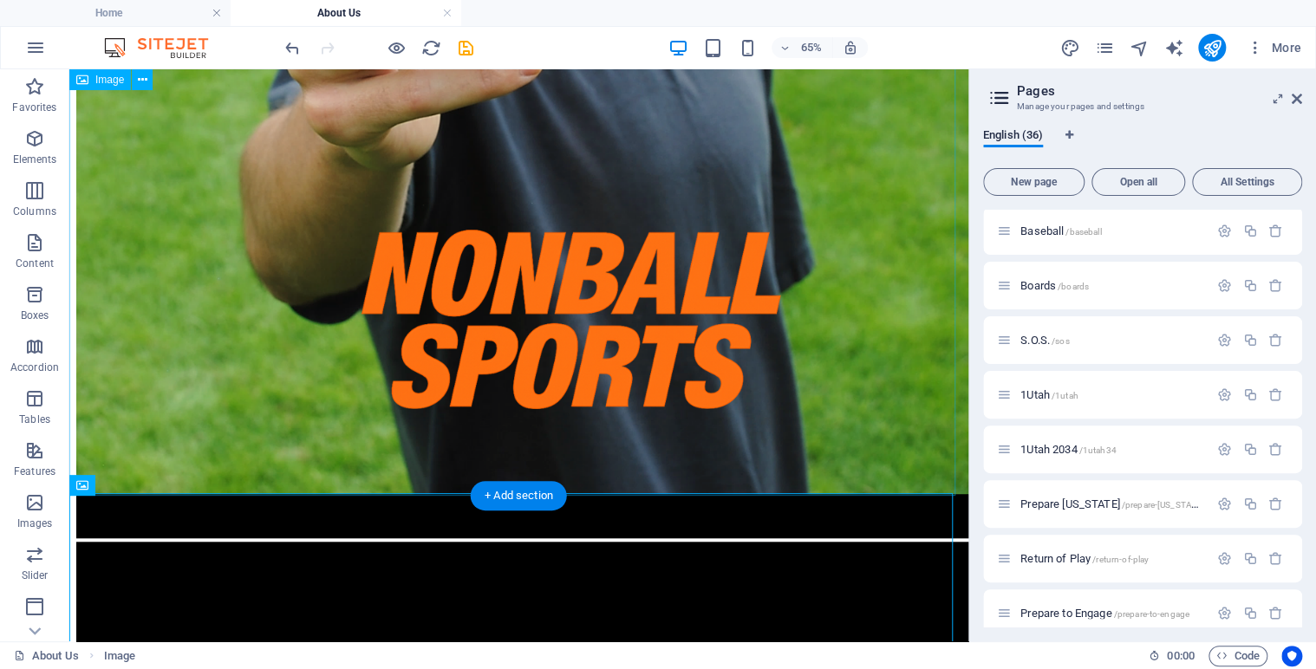
scroll to position [569, 0]
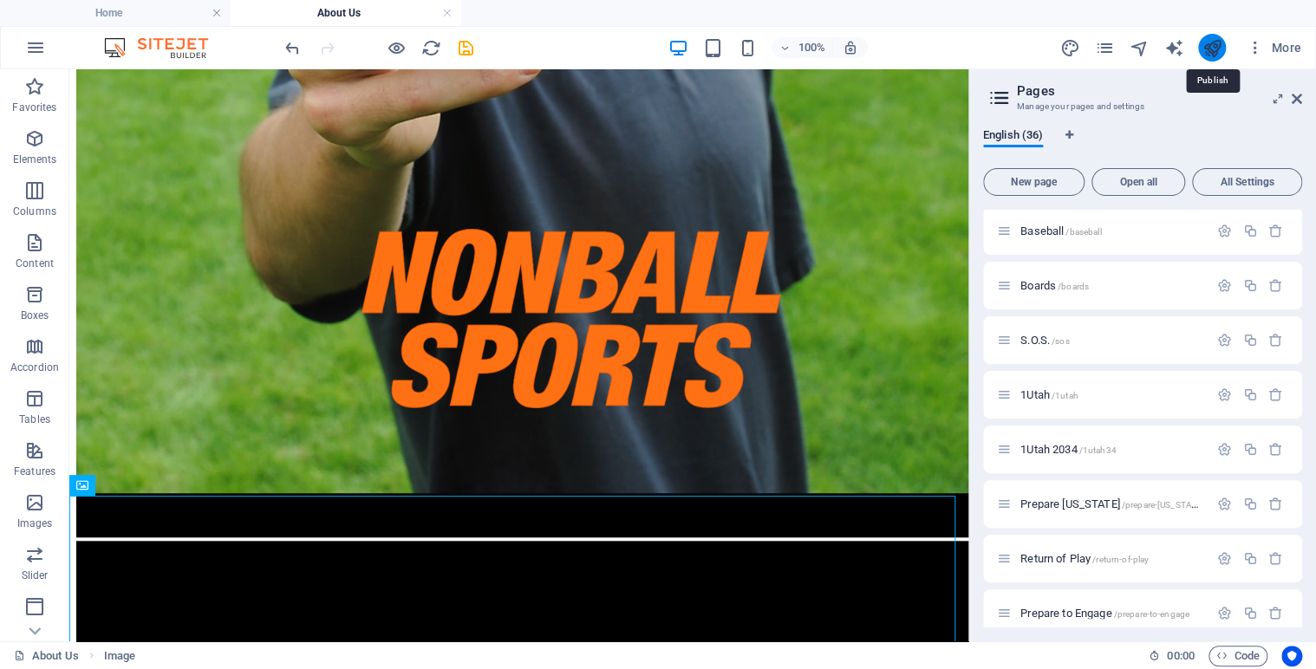
click at [1217, 48] on icon "publish" at bounding box center [1211, 48] width 20 height 20
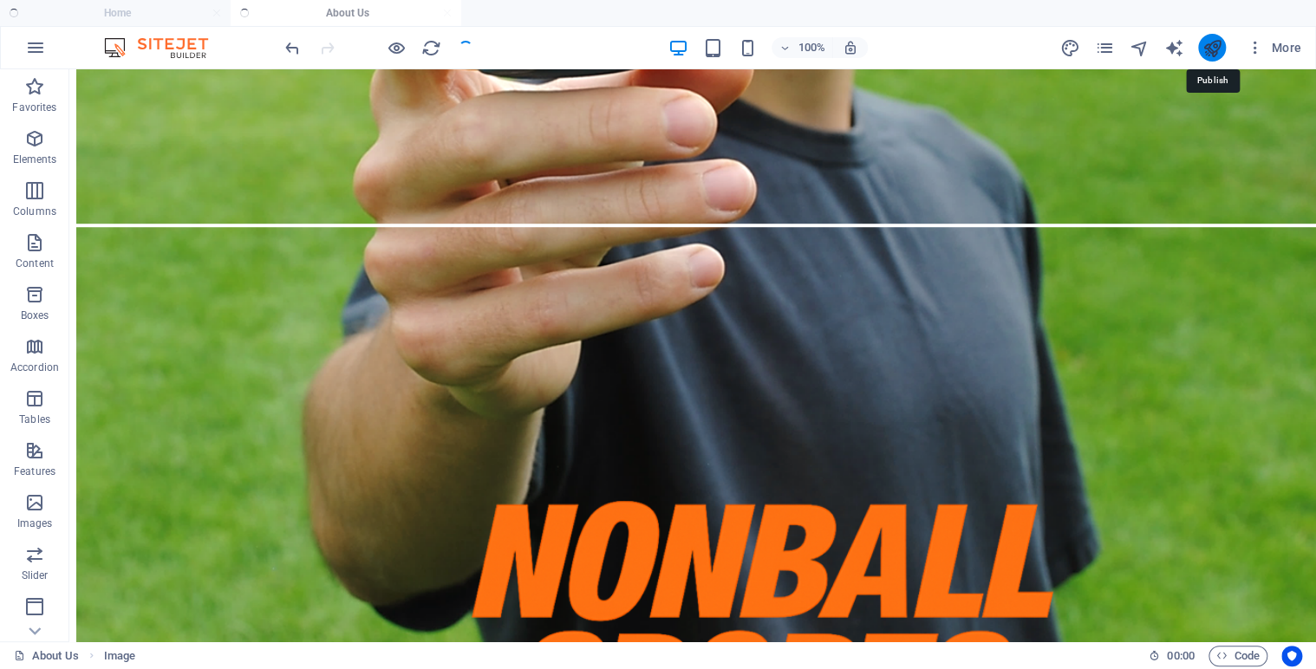
scroll to position [765, 0]
